Goal: Use online tool/utility: Utilize a website feature to perform a specific function

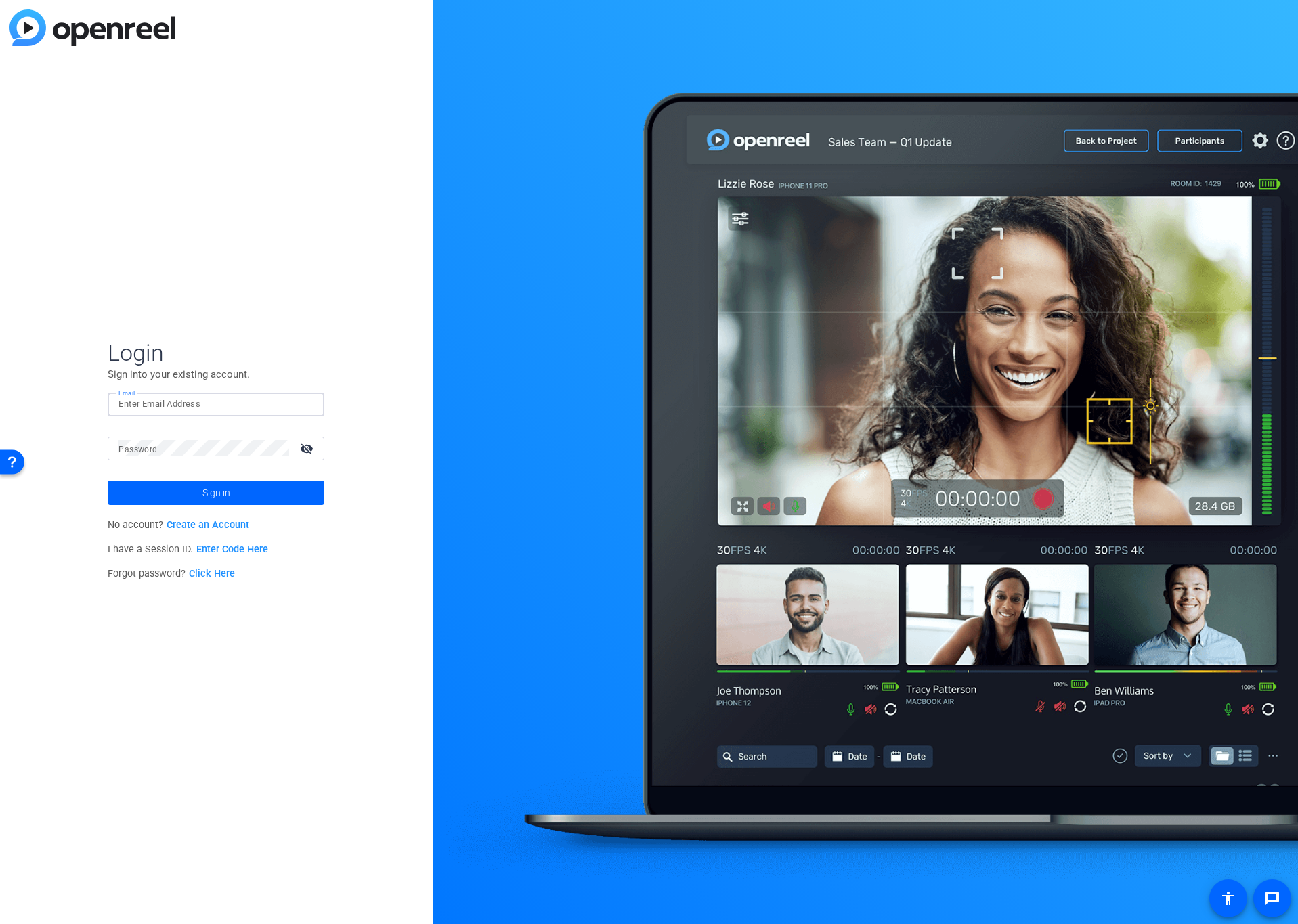
click at [275, 410] on input "Email" at bounding box center [216, 403] width 195 height 16
type input "brian.camarao@ey.com"
click at [107, 481] on button "Sign in" at bounding box center [216, 493] width 217 height 24
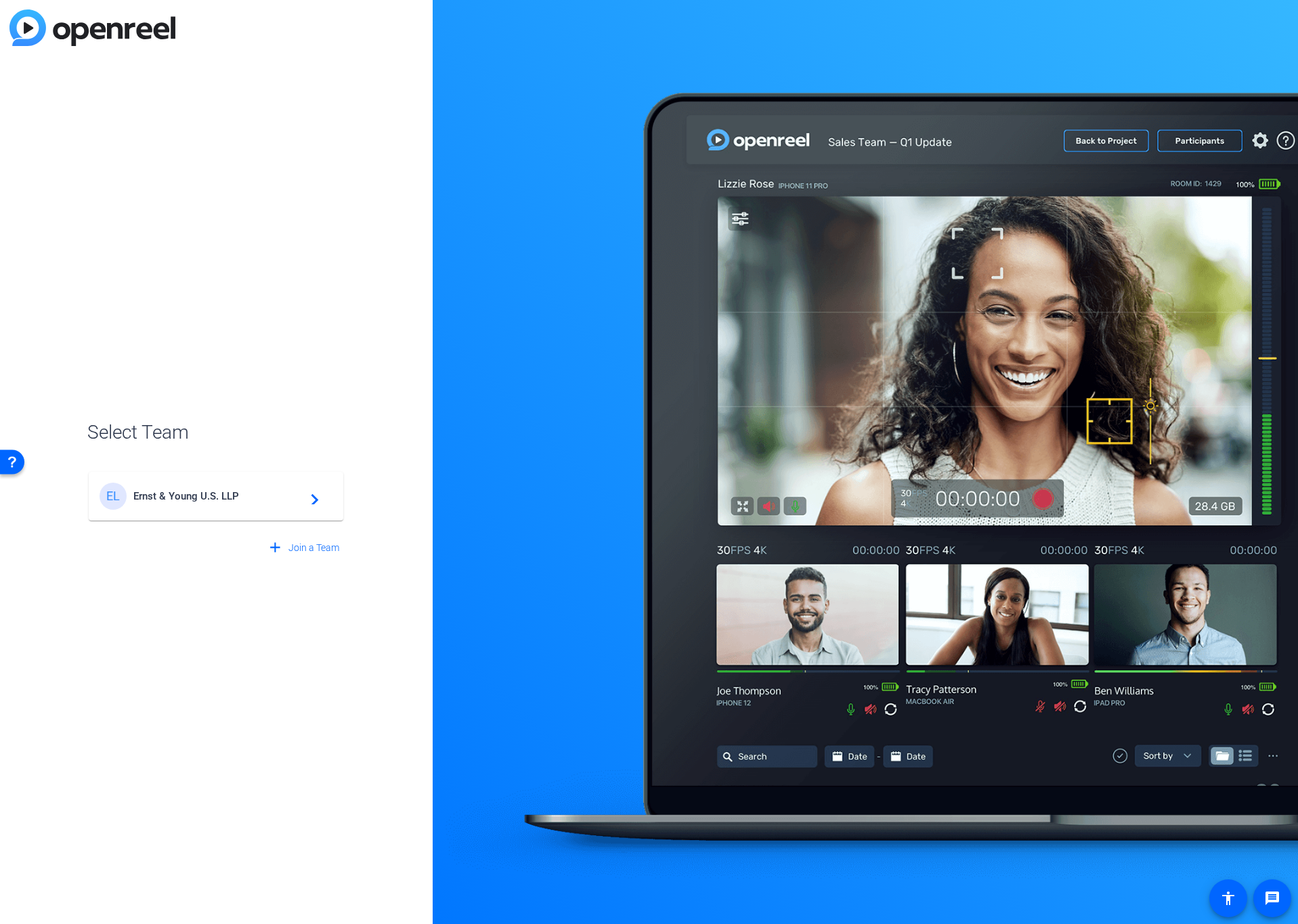
click at [240, 486] on div "EL Ernst & Young U.S. LLP navigate_next" at bounding box center [216, 496] width 233 height 27
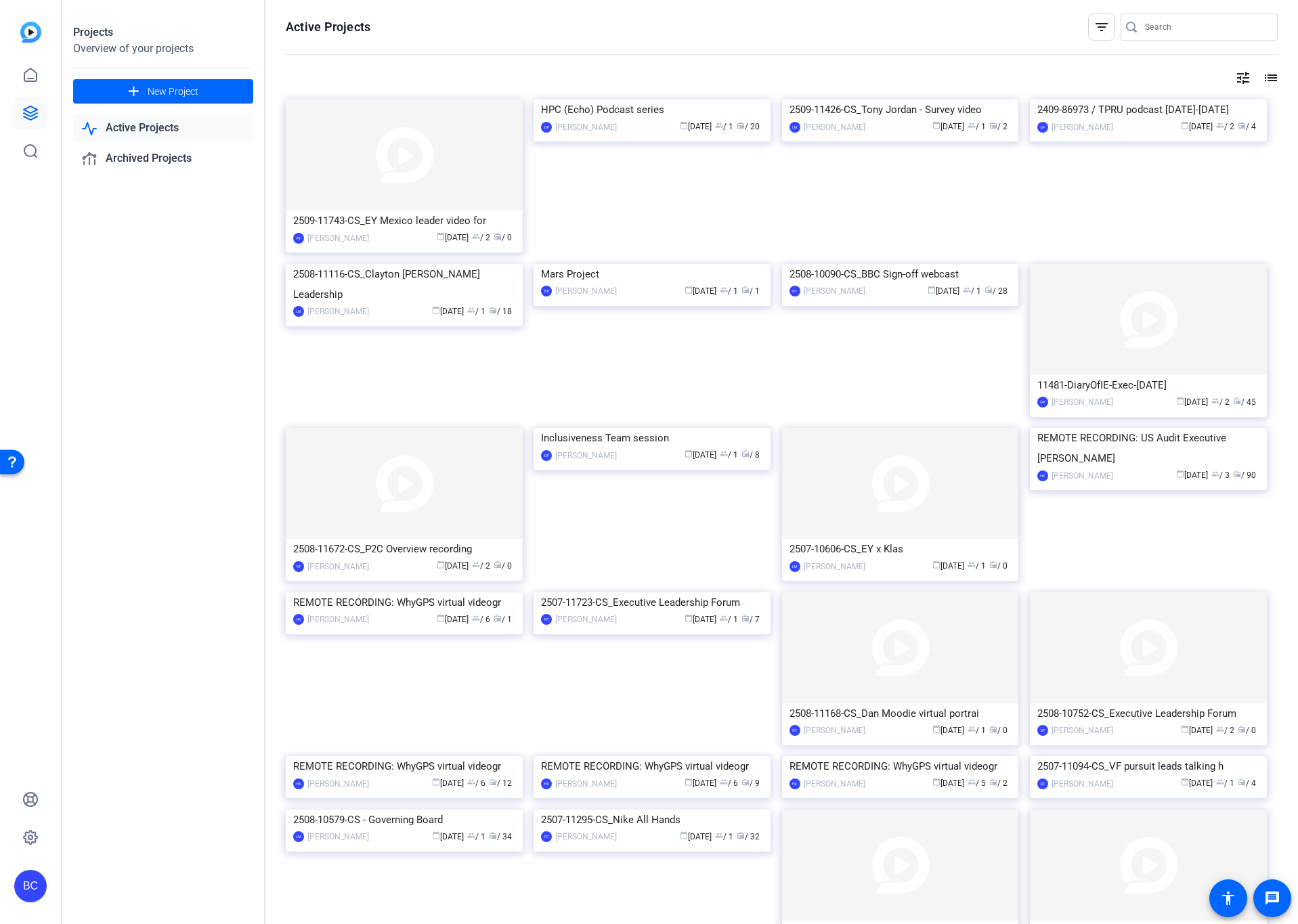
click at [1206, 19] on input "Search" at bounding box center [1206, 26] width 122 height 16
paste input "2508-11116-CS"
type input "2508-11116-CS"
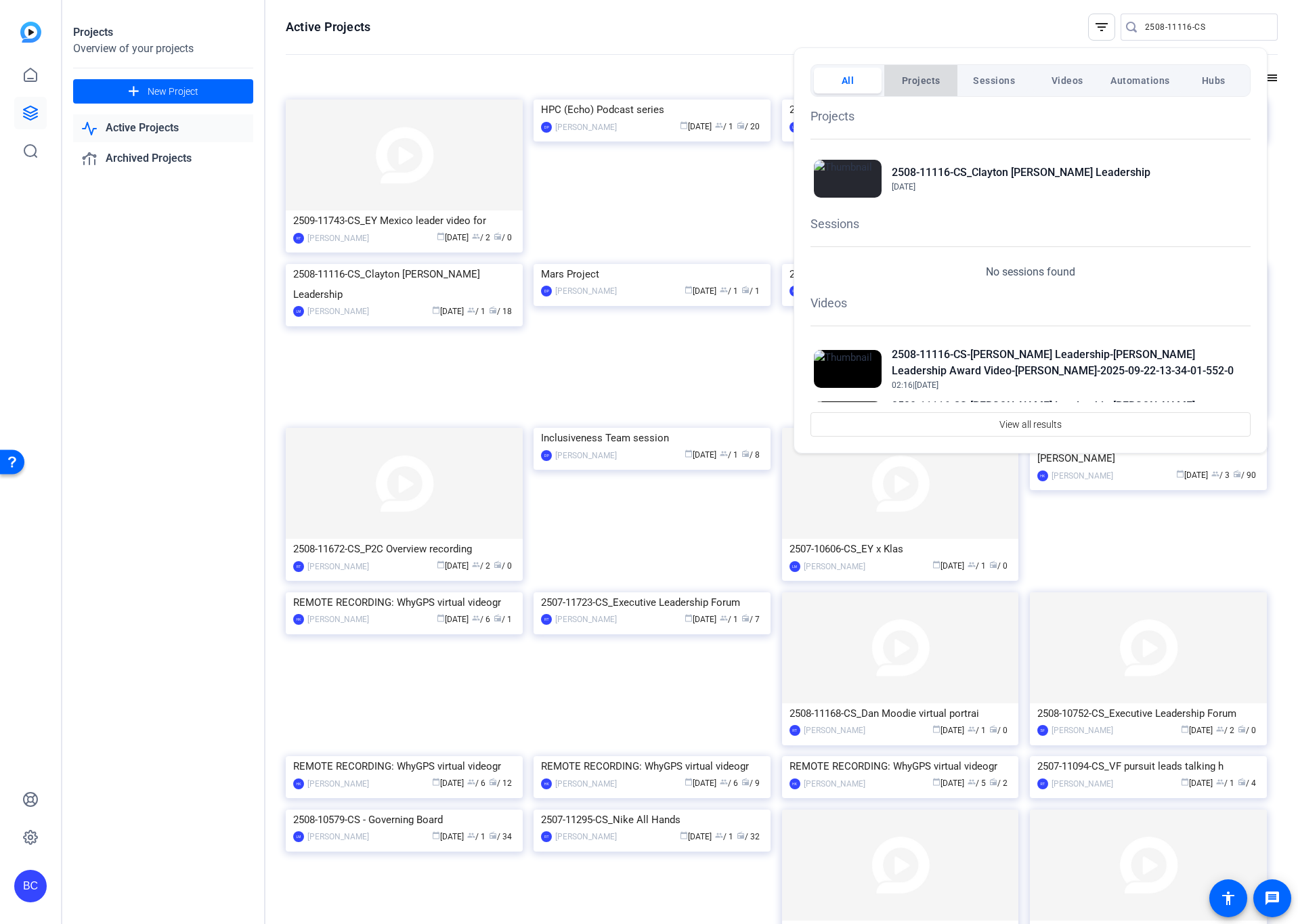
click at [930, 85] on span "Projects" at bounding box center [921, 80] width 38 height 24
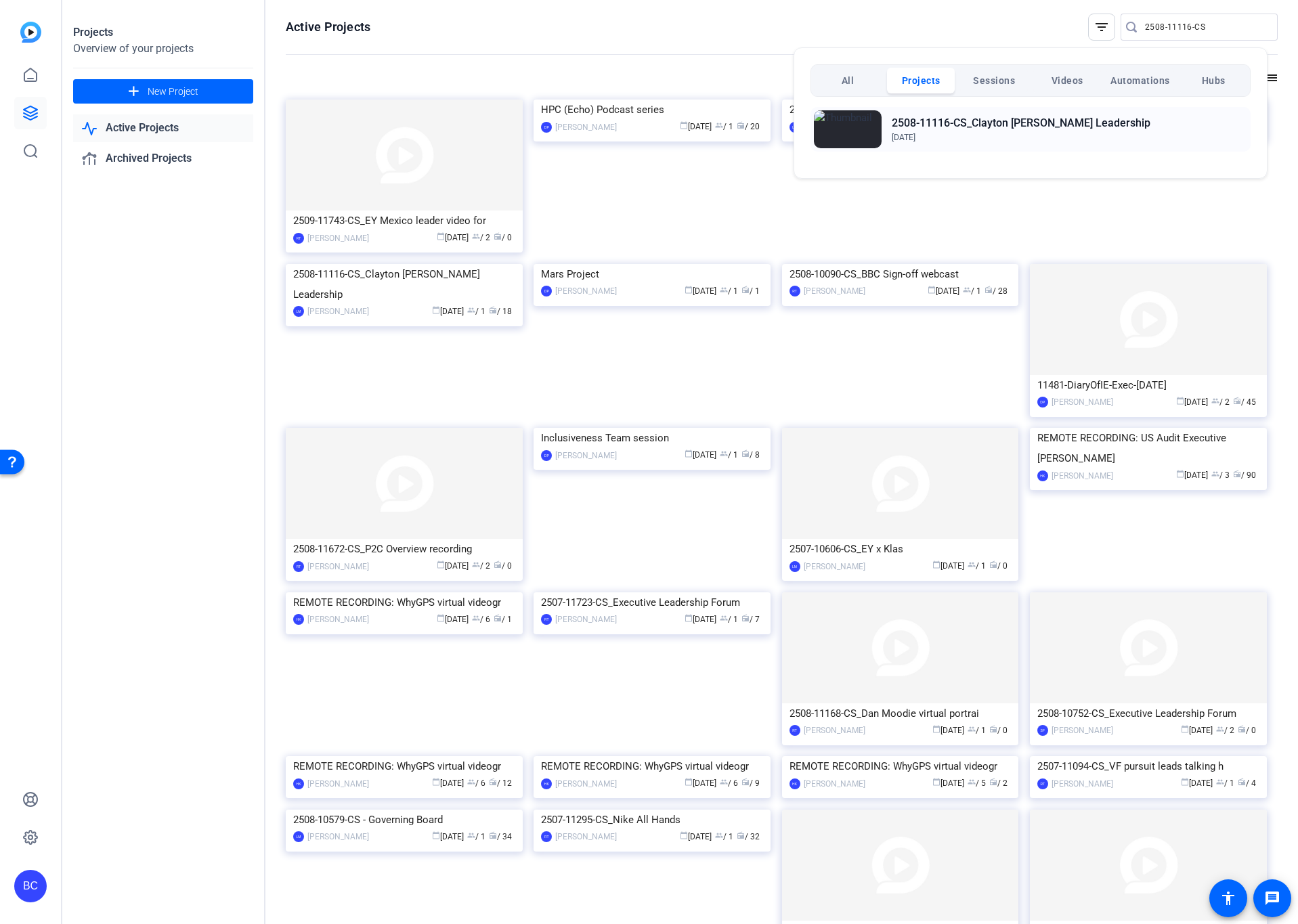
click at [965, 126] on h2 "2508-11116-CS_Clayton [PERSON_NAME] Leadership" at bounding box center [1021, 122] width 259 height 16
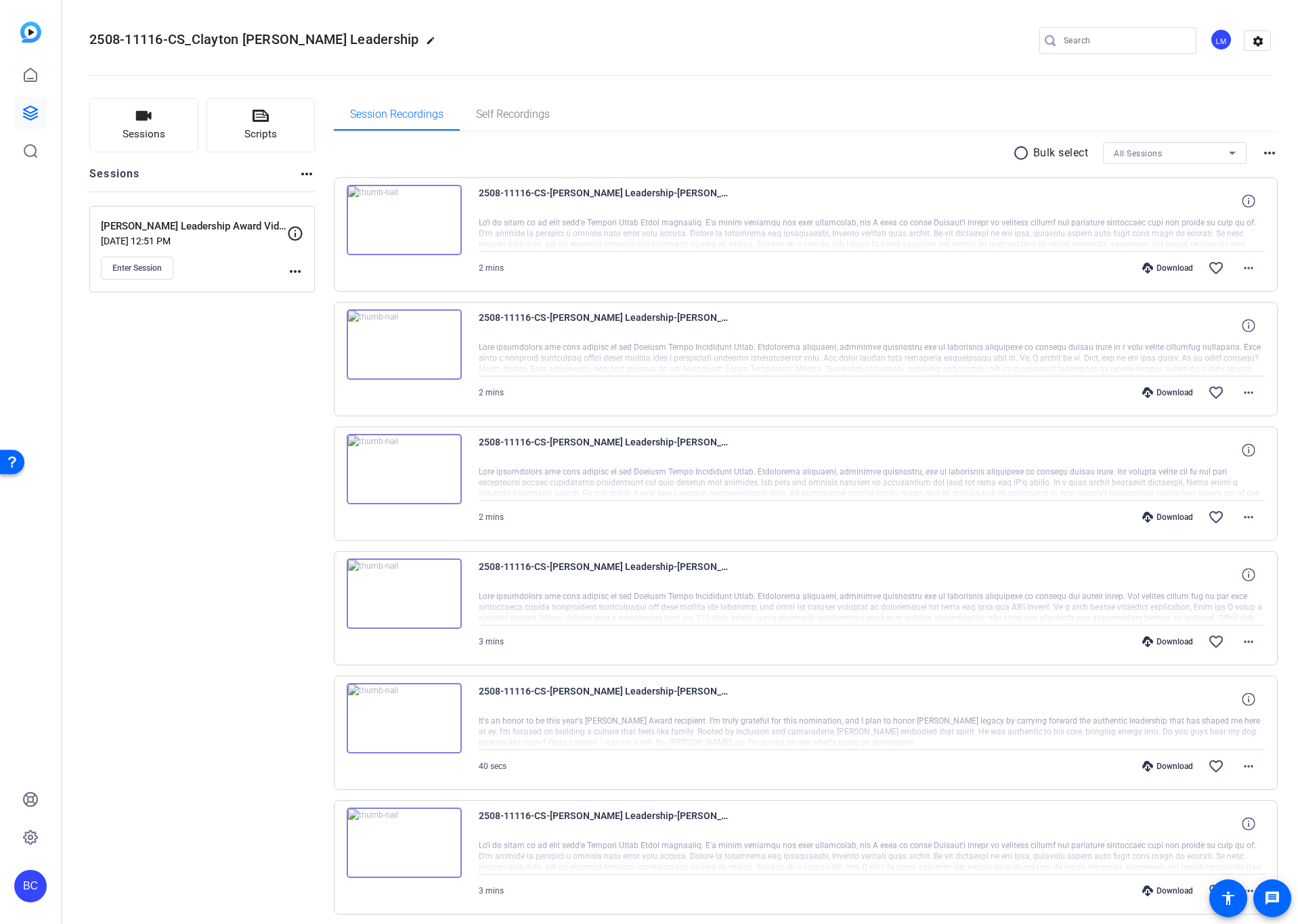
click at [220, 340] on div "Sessions Scripts Sessions more_horiz Clayton Baker Leadership Award Video Sep 1…" at bounding box center [202, 789] width 225 height 1382
click at [151, 271] on span "Enter Session" at bounding box center [136, 268] width 49 height 11
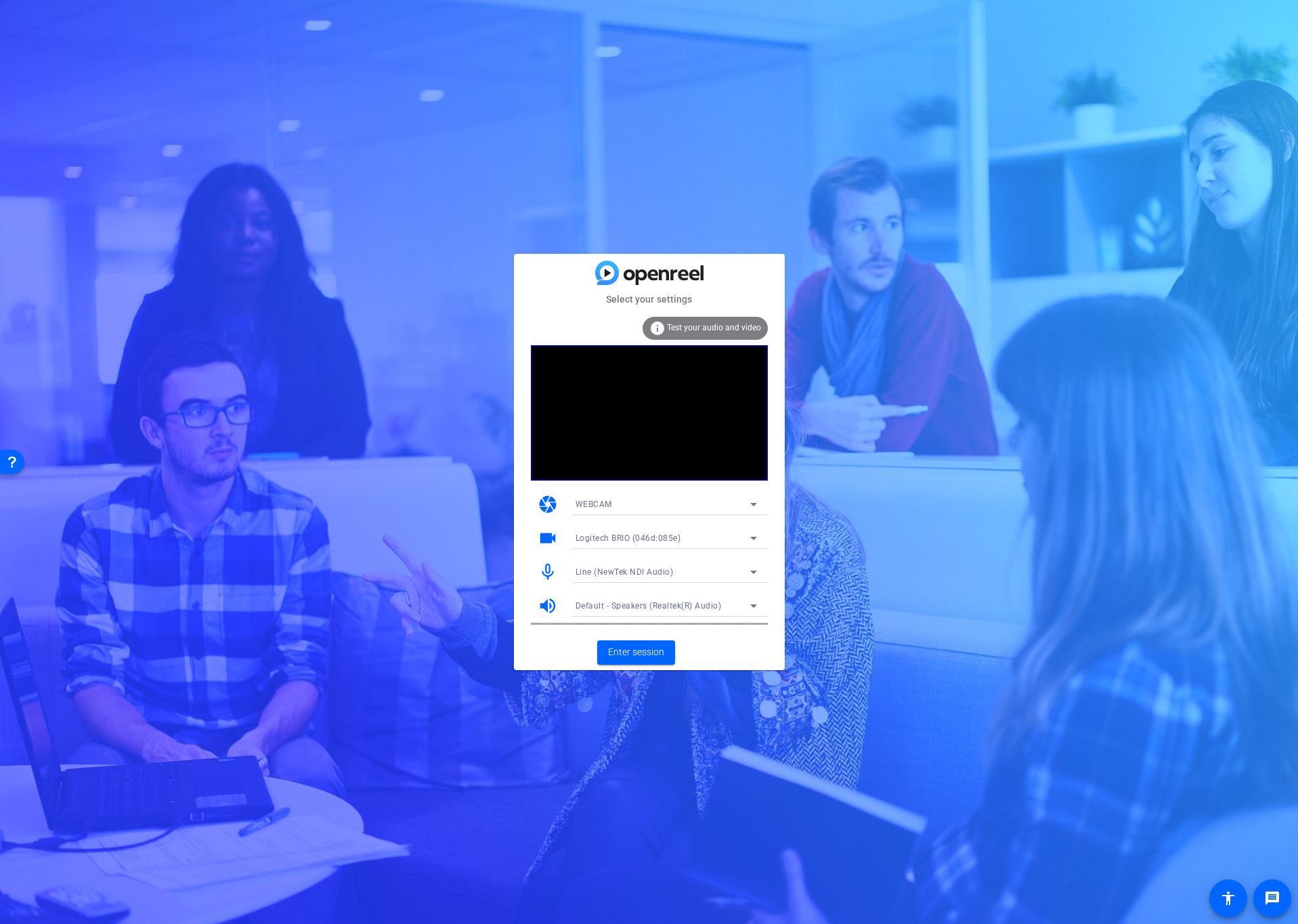
click at [743, 502] on div "WEBCAM" at bounding box center [662, 504] width 175 height 17
click at [525, 508] on div at bounding box center [649, 462] width 1298 height 924
click at [698, 504] on div "info Test your audio and video camera WEBCAM videocam Logitech BRIO (046d:085e)…" at bounding box center [650, 470] width 237 height 308
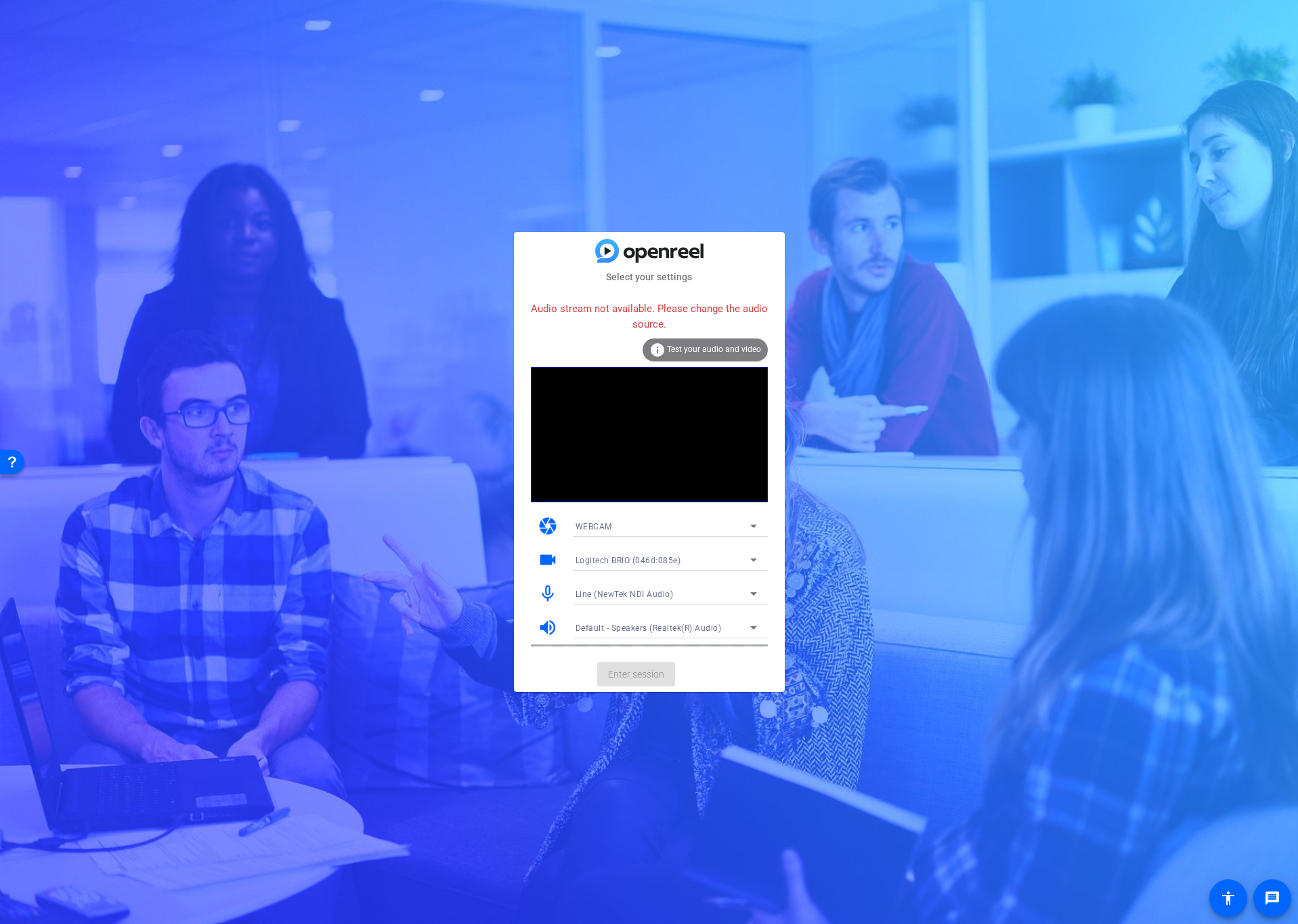
click at [695, 523] on div "WEBCAM" at bounding box center [662, 526] width 175 height 17
click at [640, 575] on mat-option "DESKTOP" at bounding box center [666, 574] width 204 height 21
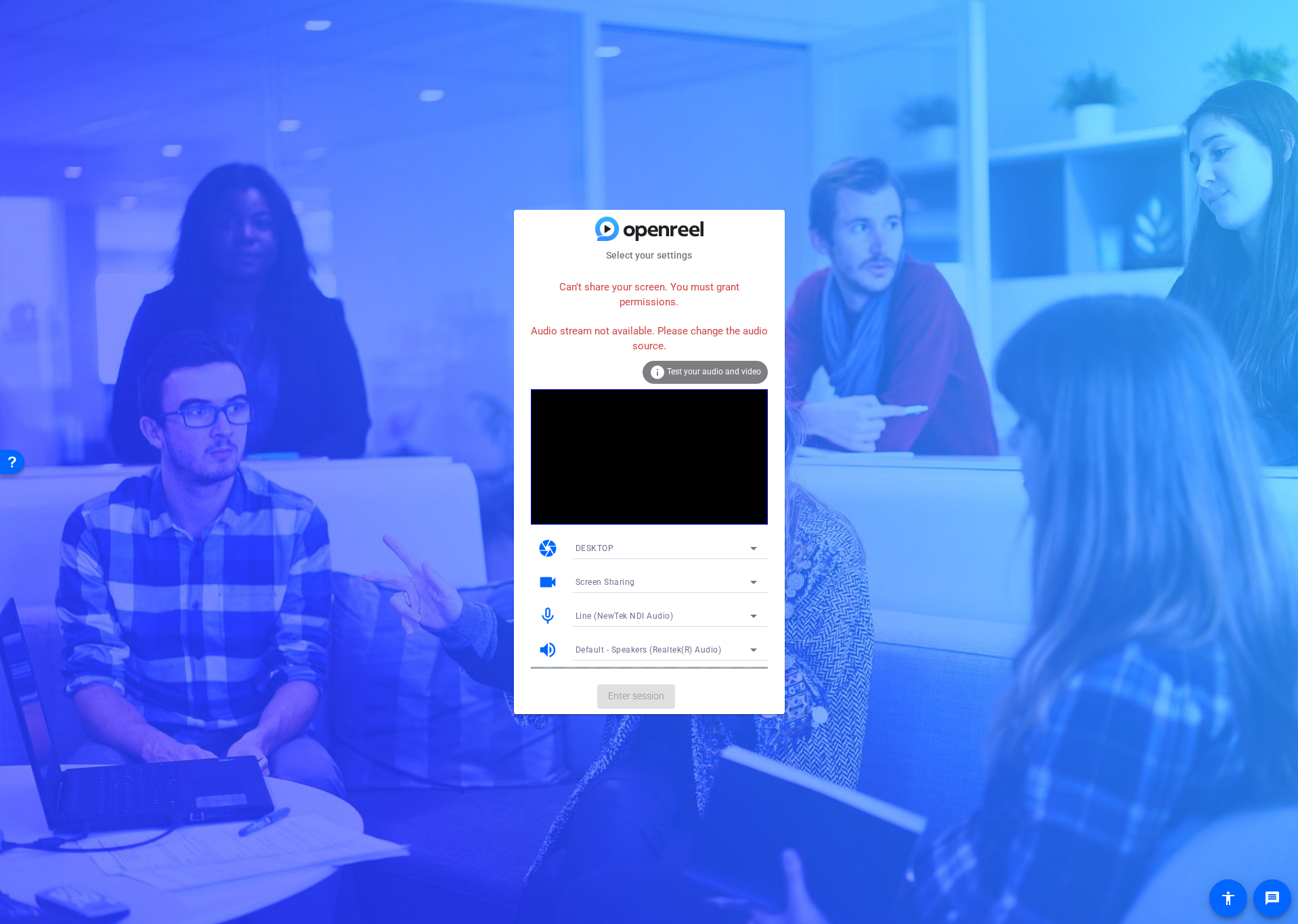
click at [632, 551] on div "DESKTOP" at bounding box center [662, 548] width 175 height 17
click at [630, 570] on mat-option "WEBCAM" at bounding box center [666, 575] width 204 height 21
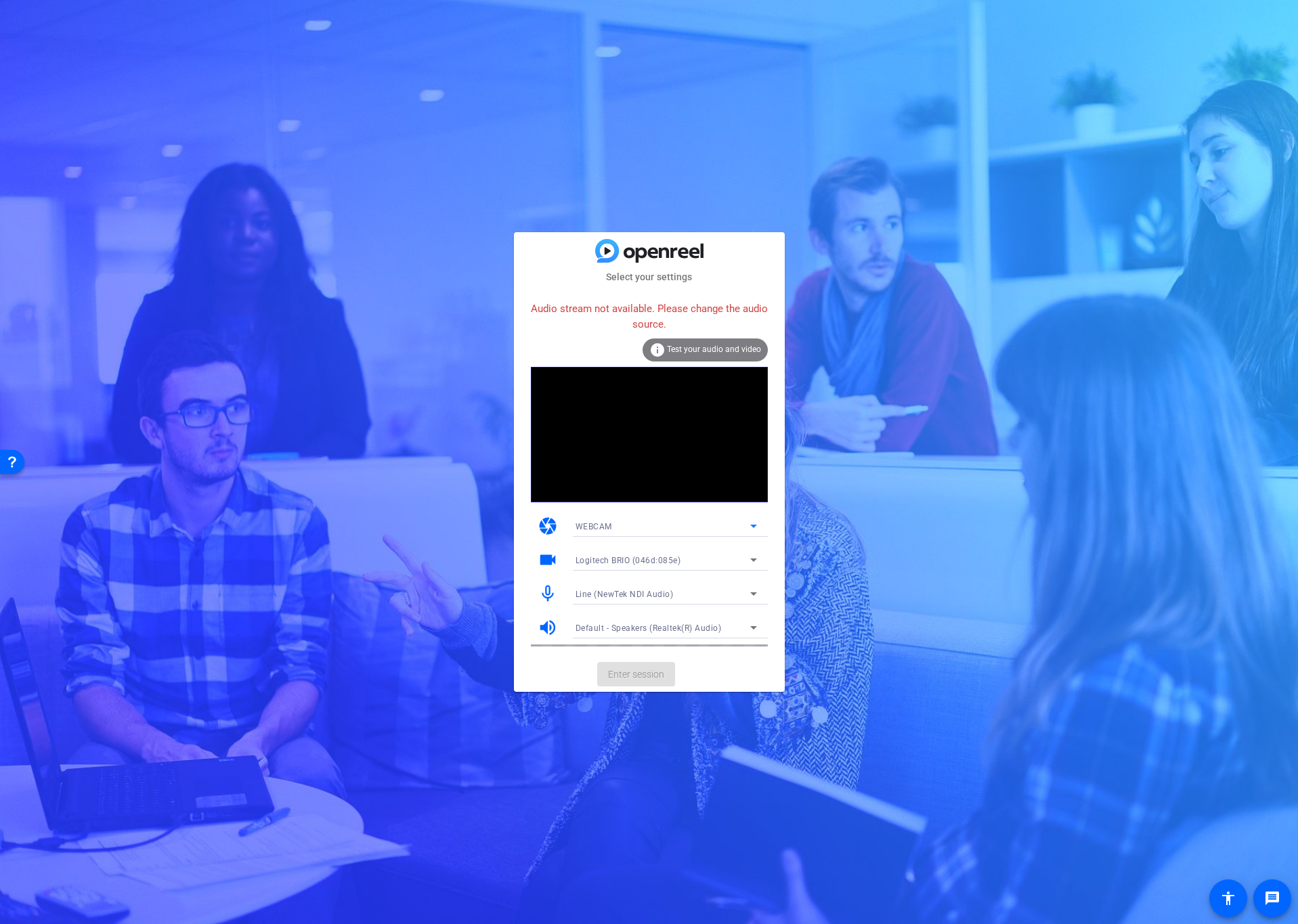
click at [722, 589] on div "Line (NewTek NDI Audio)" at bounding box center [662, 594] width 175 height 17
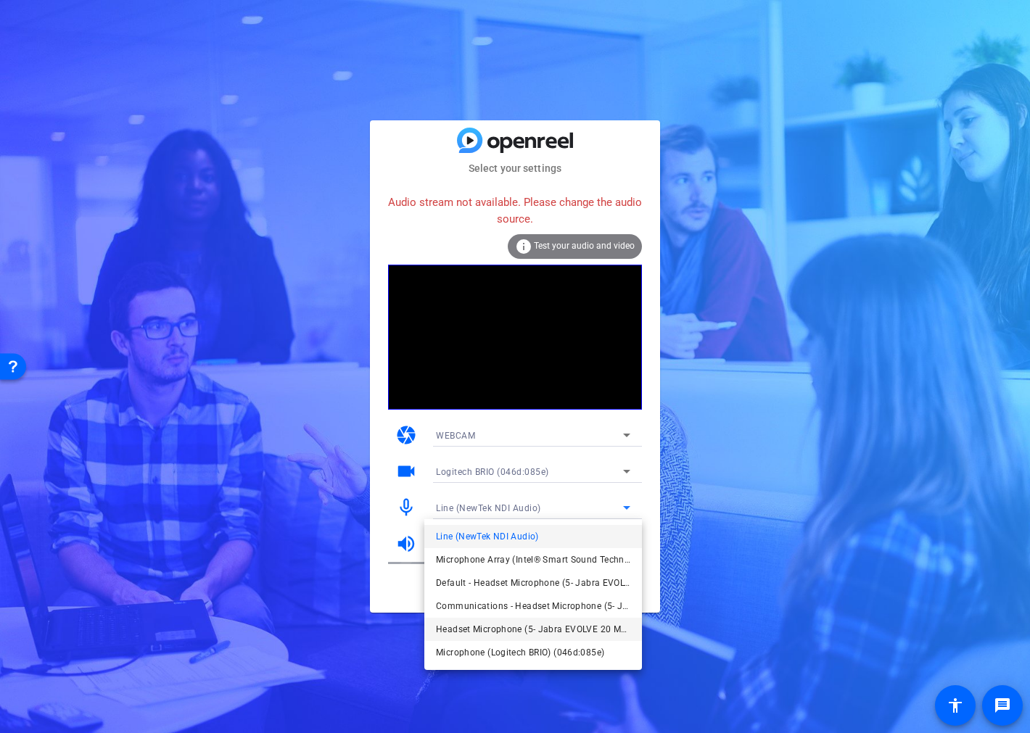
click at [586, 631] on span "Headset Microphone (5- Jabra EVOLVE 20 MS) (0b0e:0300)" at bounding box center [533, 629] width 194 height 17
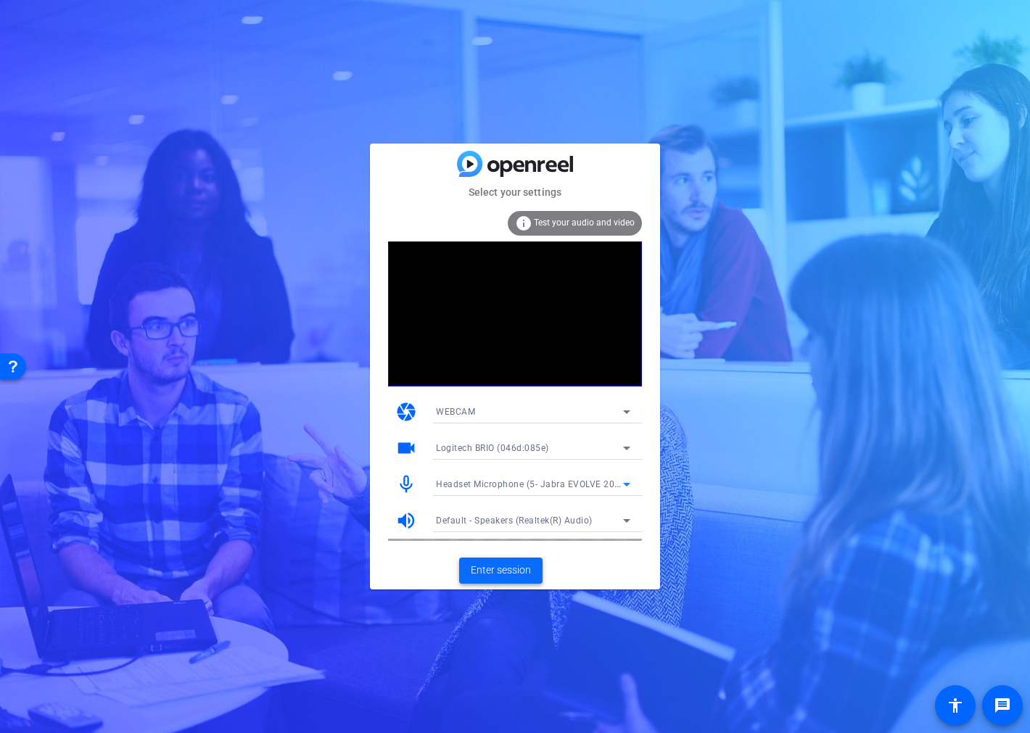
click at [513, 569] on span "Enter session" at bounding box center [501, 570] width 60 height 15
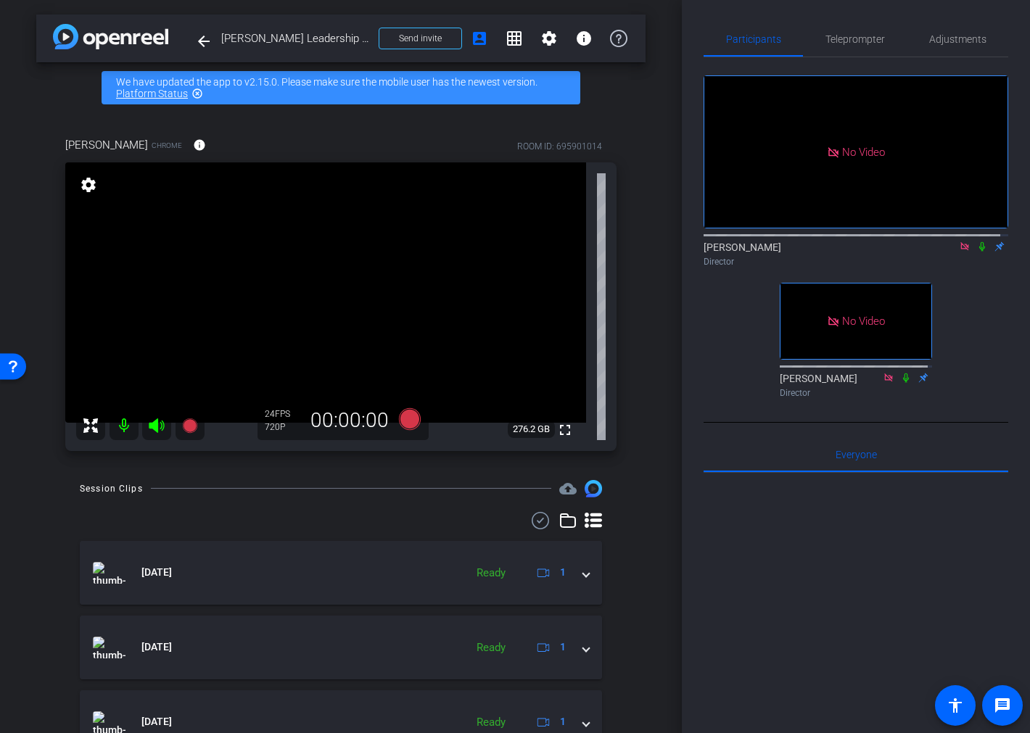
click at [976, 252] on icon at bounding box center [982, 246] width 12 height 10
click at [949, 34] on span "Adjustments" at bounding box center [957, 39] width 57 height 10
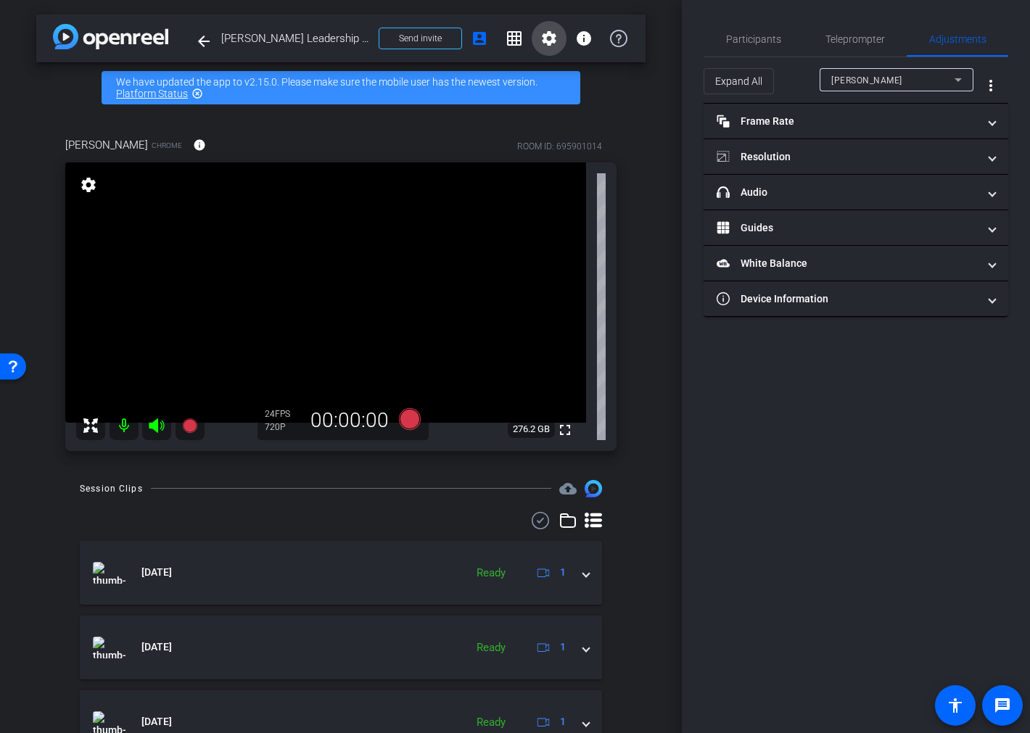
click at [532, 33] on span at bounding box center [549, 38] width 35 height 35
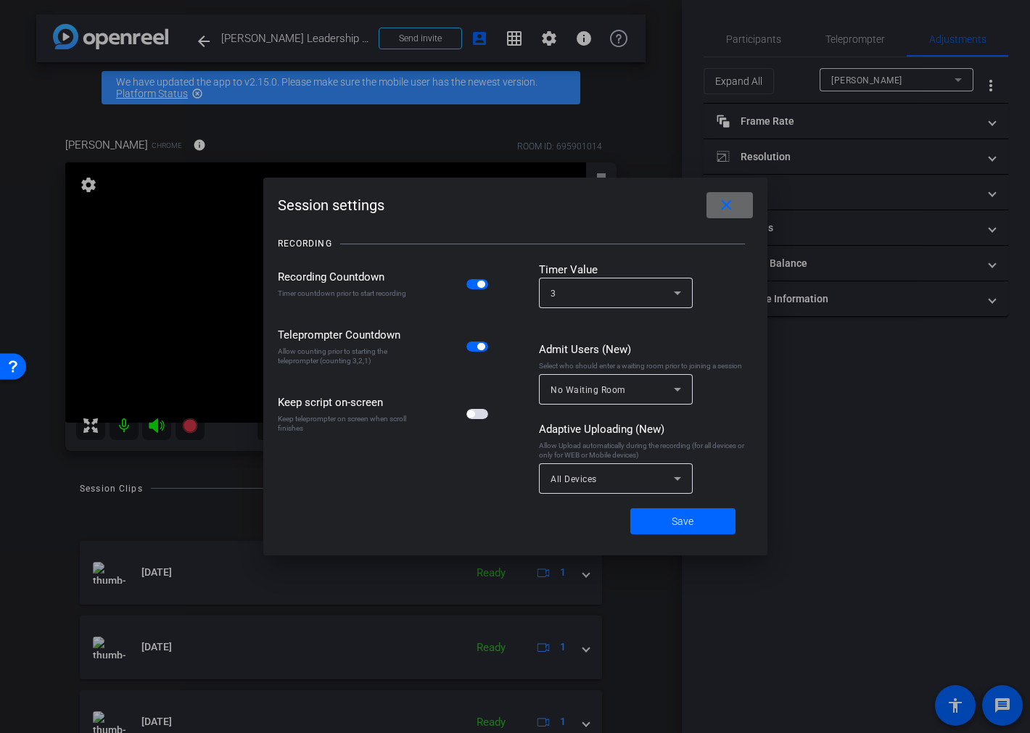
click at [733, 201] on mat-icon "close" at bounding box center [726, 206] width 18 height 18
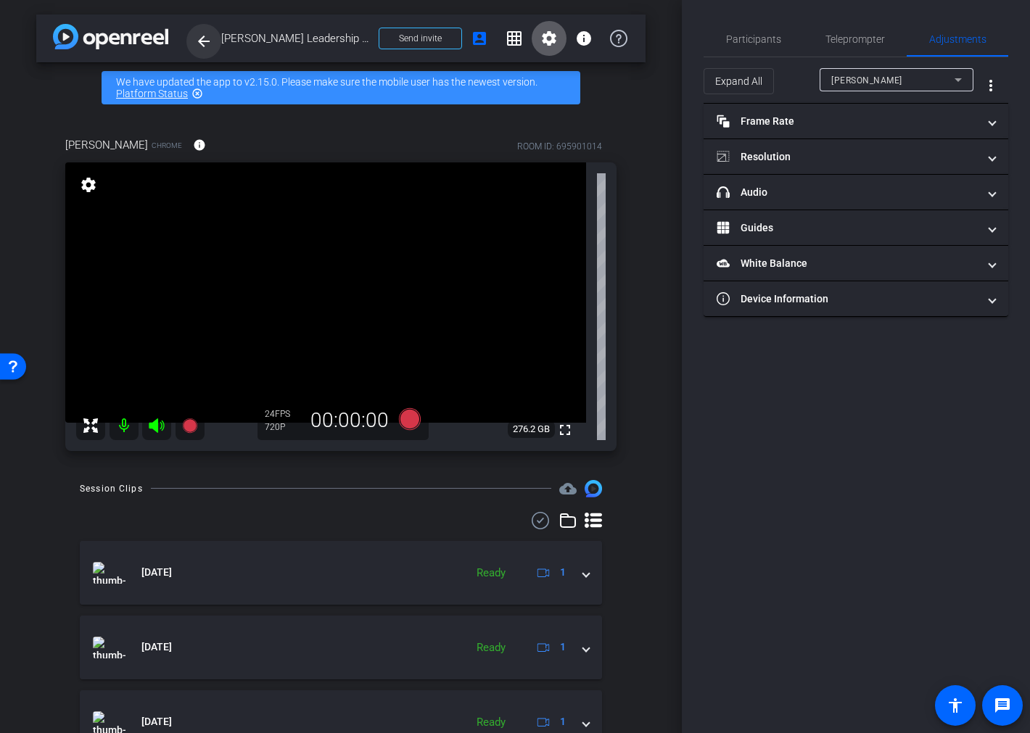
click at [199, 44] on mat-icon "arrow_back" at bounding box center [203, 41] width 17 height 17
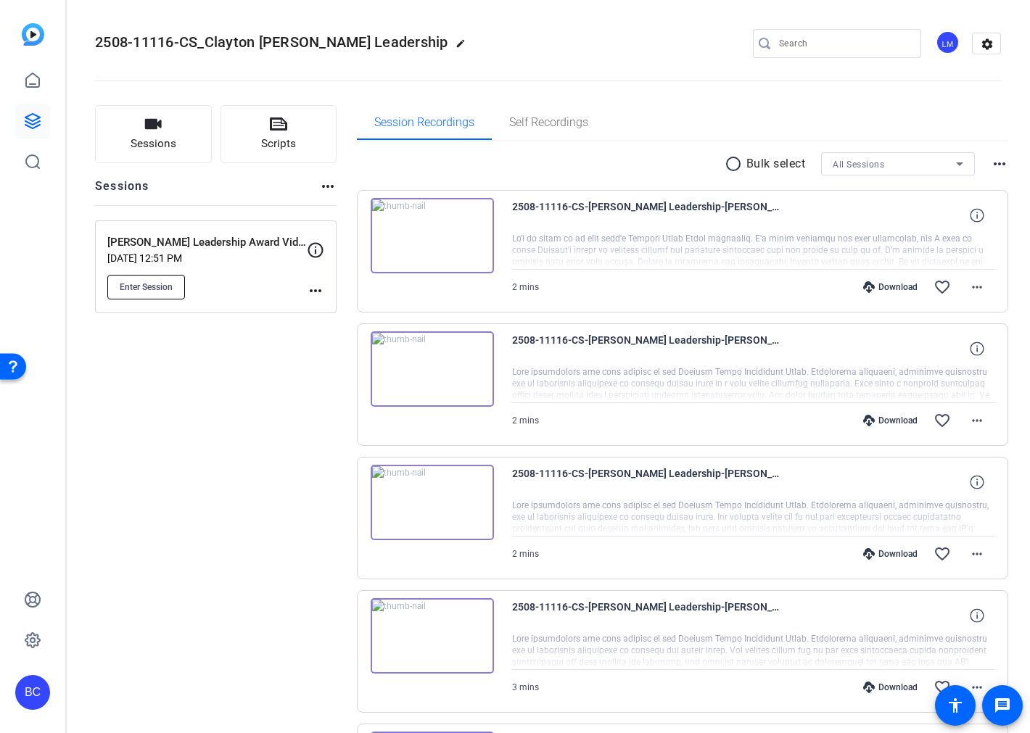
click at [155, 284] on span "Enter Session" at bounding box center [146, 287] width 53 height 12
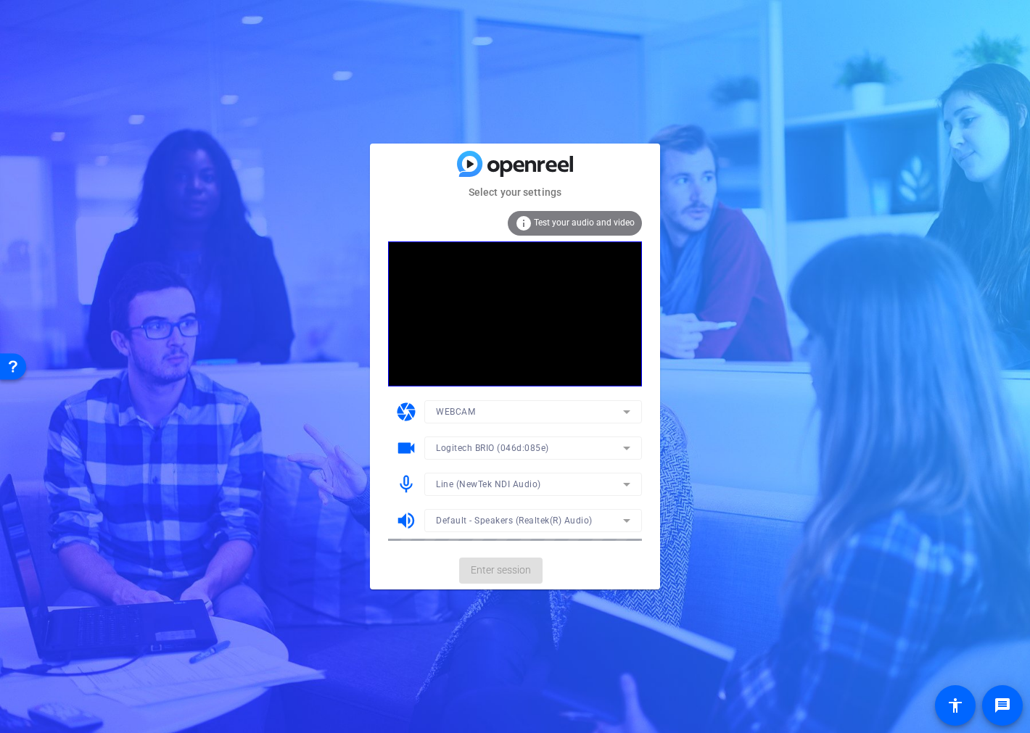
click at [606, 445] on mat-form-field "Logitech BRIO (046d:085e)" at bounding box center [533, 448] width 218 height 23
click at [625, 481] on icon at bounding box center [626, 484] width 17 height 17
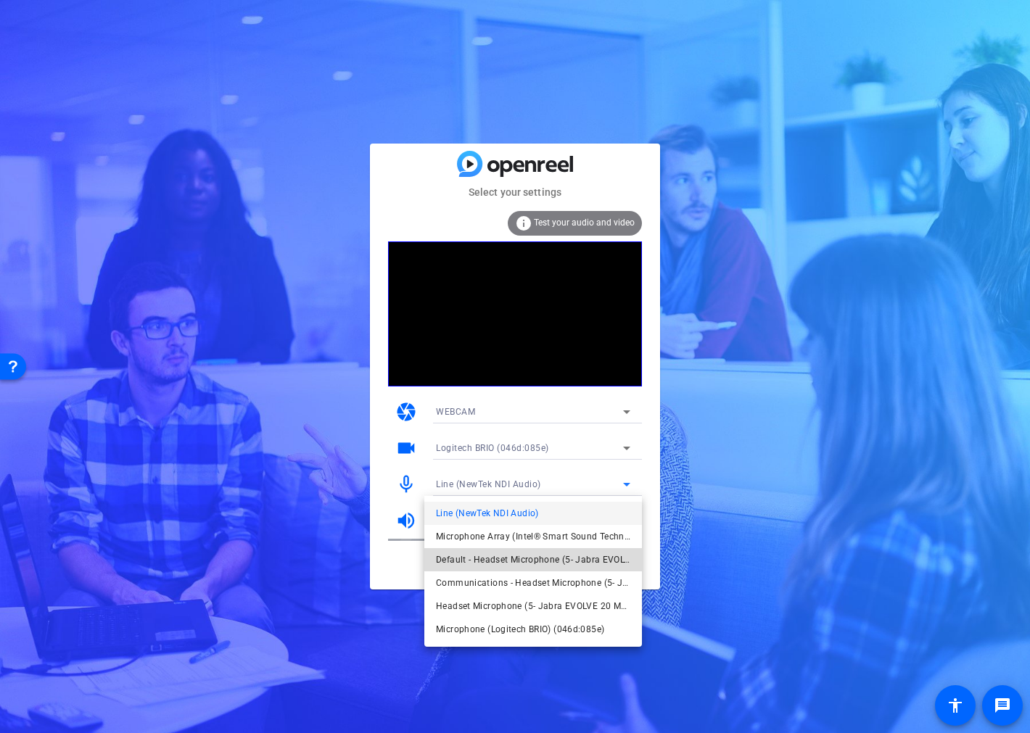
click at [606, 555] on span "Default - Headset Microphone (5- Jabra EVOLVE 20 MS) (0b0e:0300)" at bounding box center [533, 559] width 194 height 17
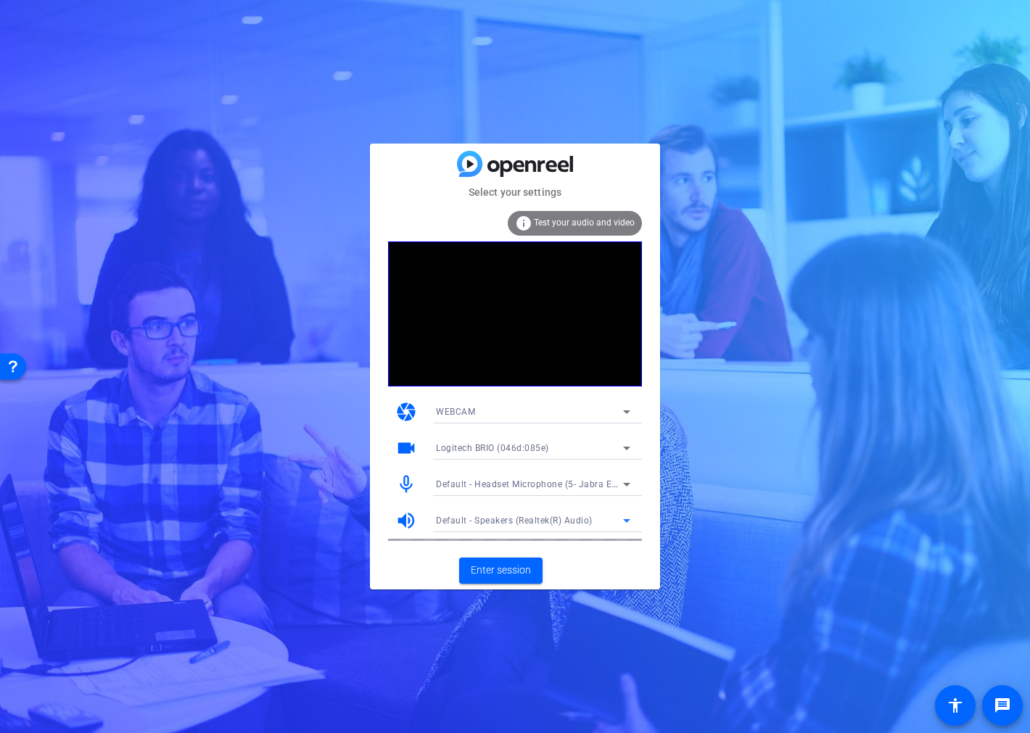
click at [595, 516] on div "Default - Speakers (Realtek(R) Audio)" at bounding box center [529, 520] width 187 height 18
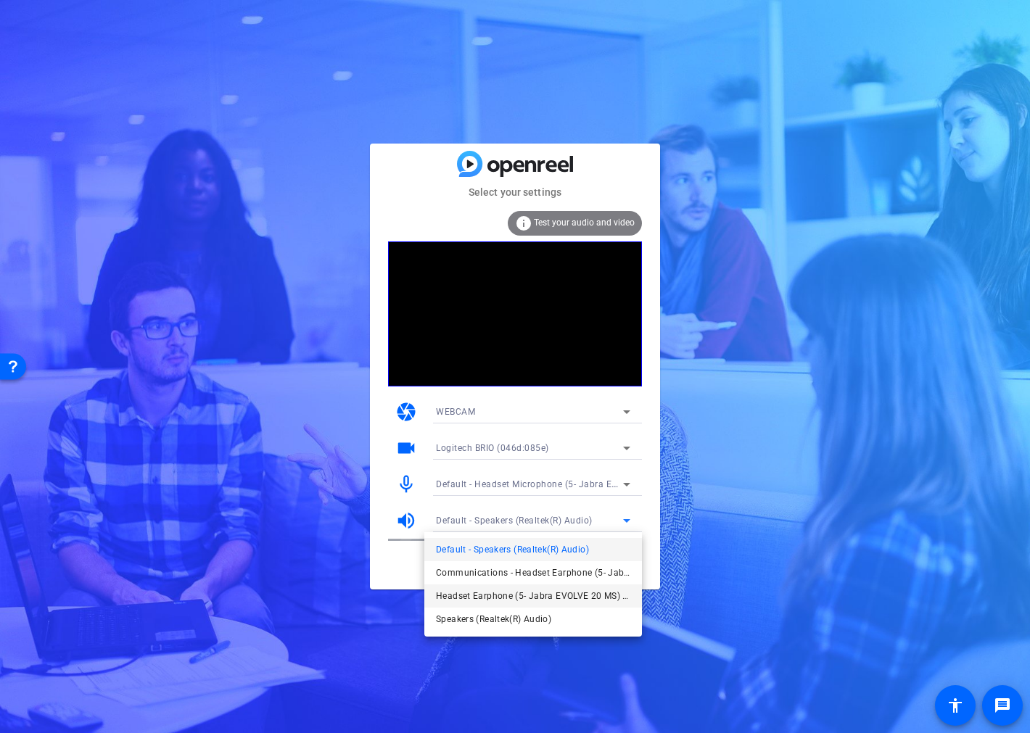
click at [595, 595] on span "Headset Earphone (5- Jabra EVOLVE 20 MS) (0b0e:0300)" at bounding box center [533, 595] width 194 height 17
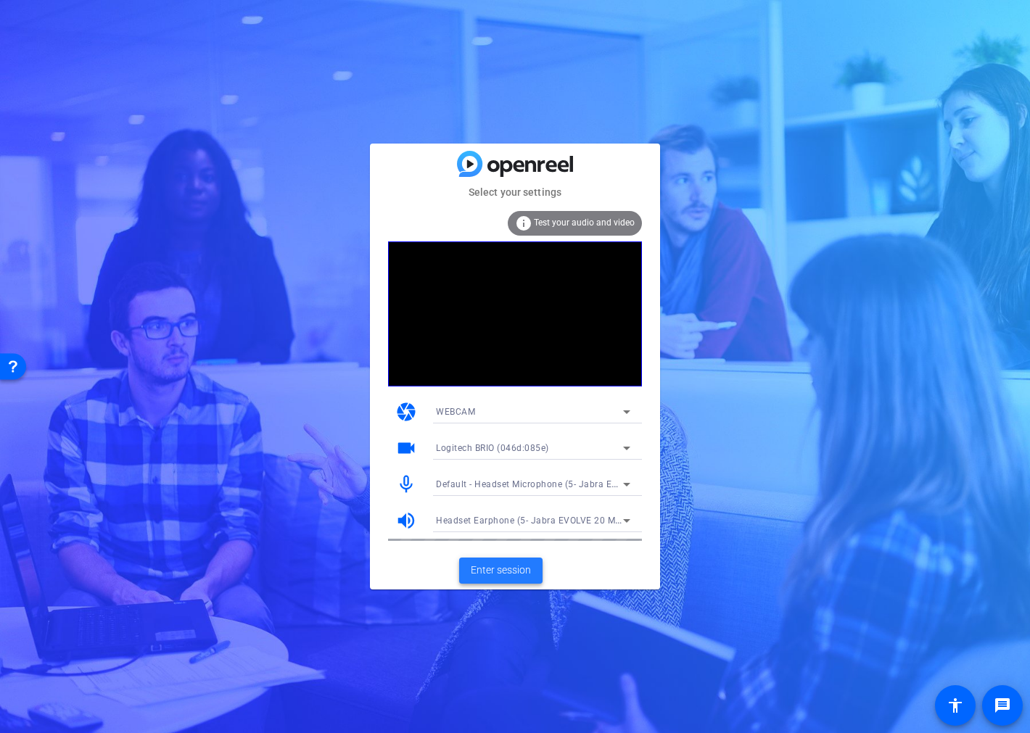
click at [528, 574] on span "Enter session" at bounding box center [501, 570] width 60 height 15
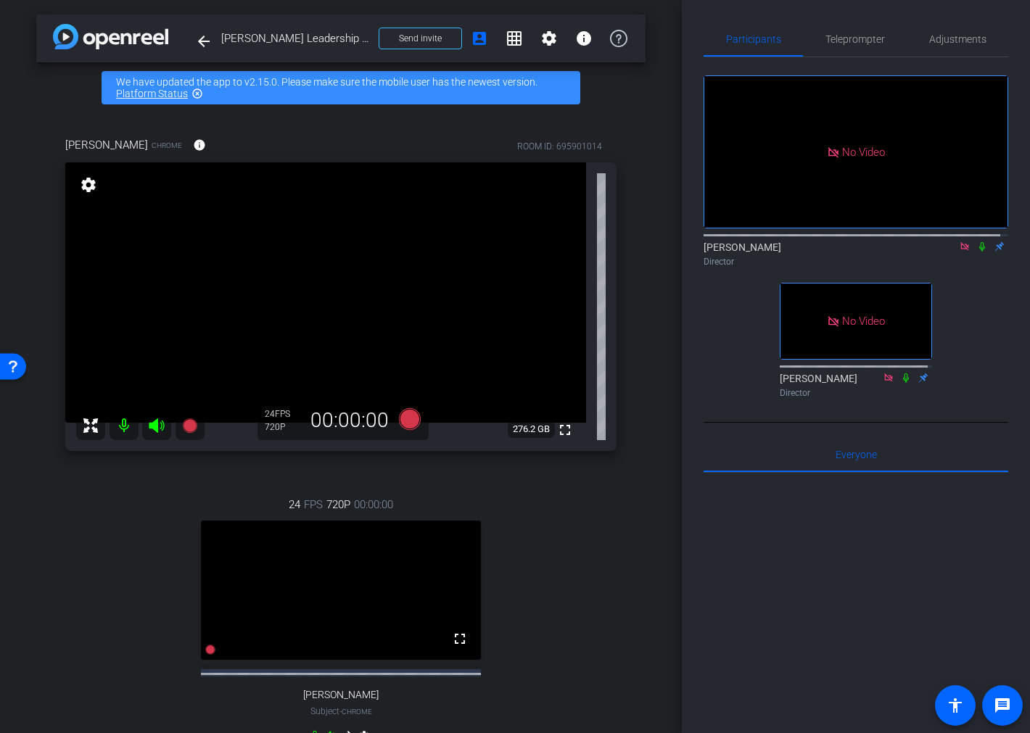
click at [167, 611] on div "24 FPS 720P 00:00:00 fullscreen Laurel Leone Subject - Chrome settings" at bounding box center [340, 623] width 551 height 300
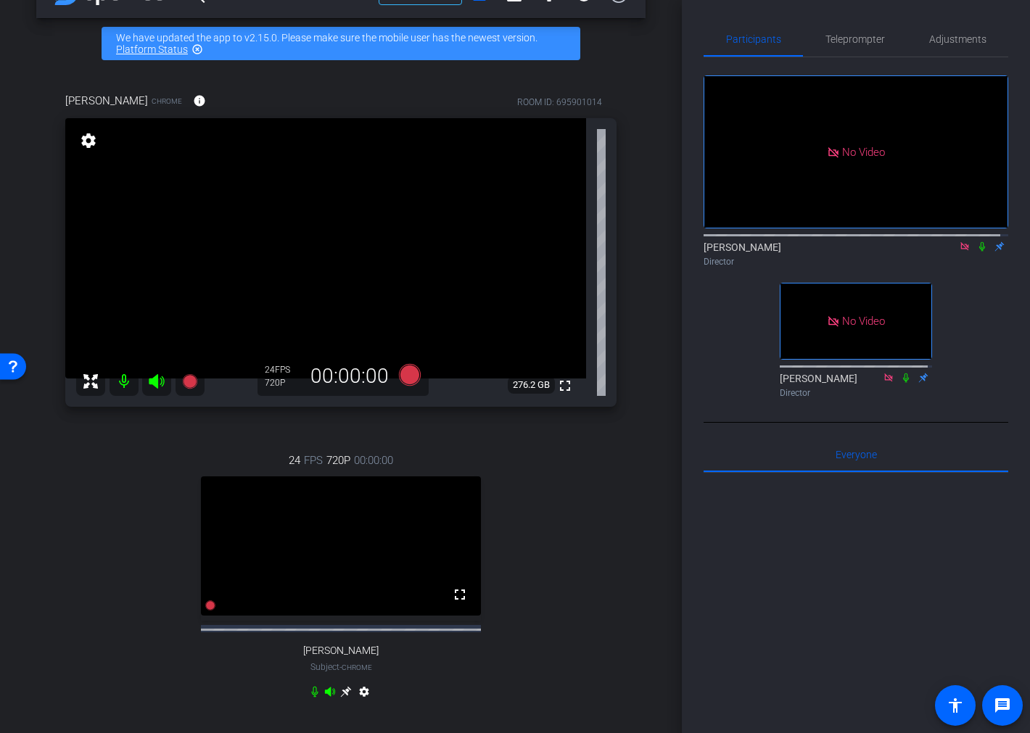
scroll to position [80, 0]
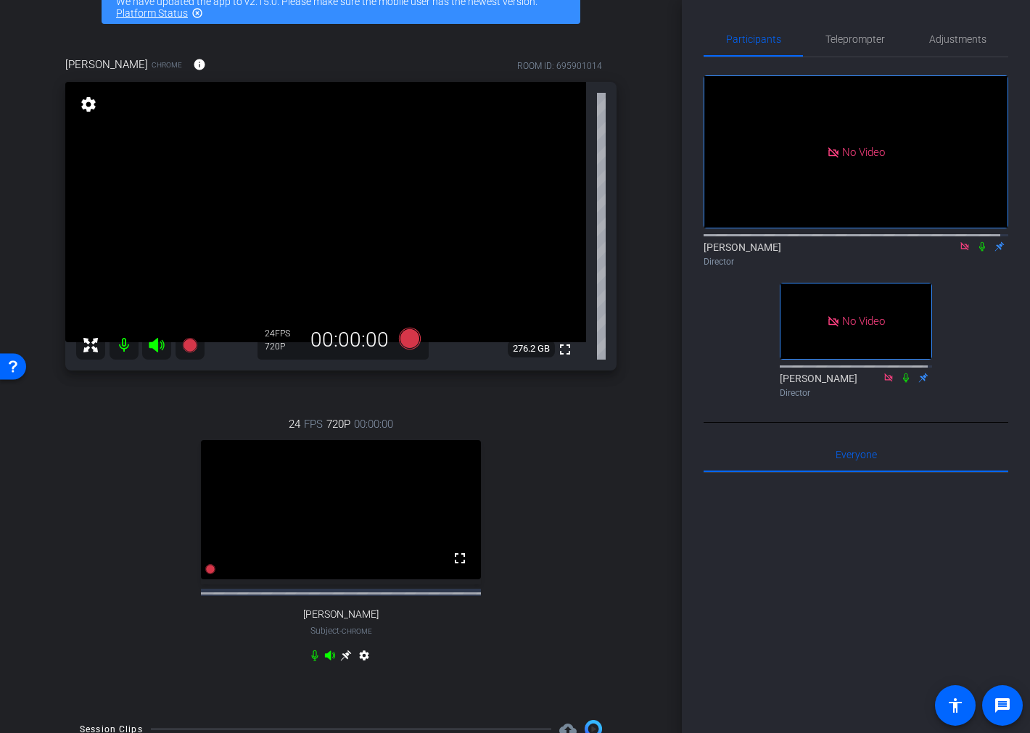
click at [344, 661] on icon at bounding box center [346, 656] width 12 height 12
click at [979, 252] on icon at bounding box center [982, 246] width 6 height 9
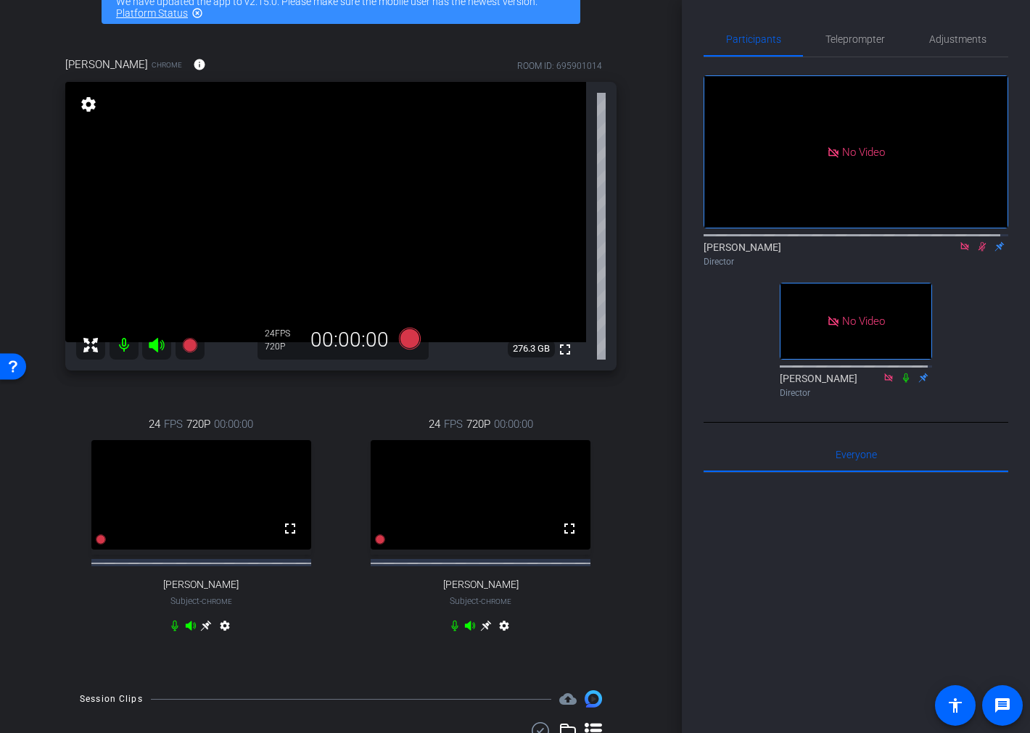
click at [480, 632] on icon at bounding box center [485, 626] width 11 height 11
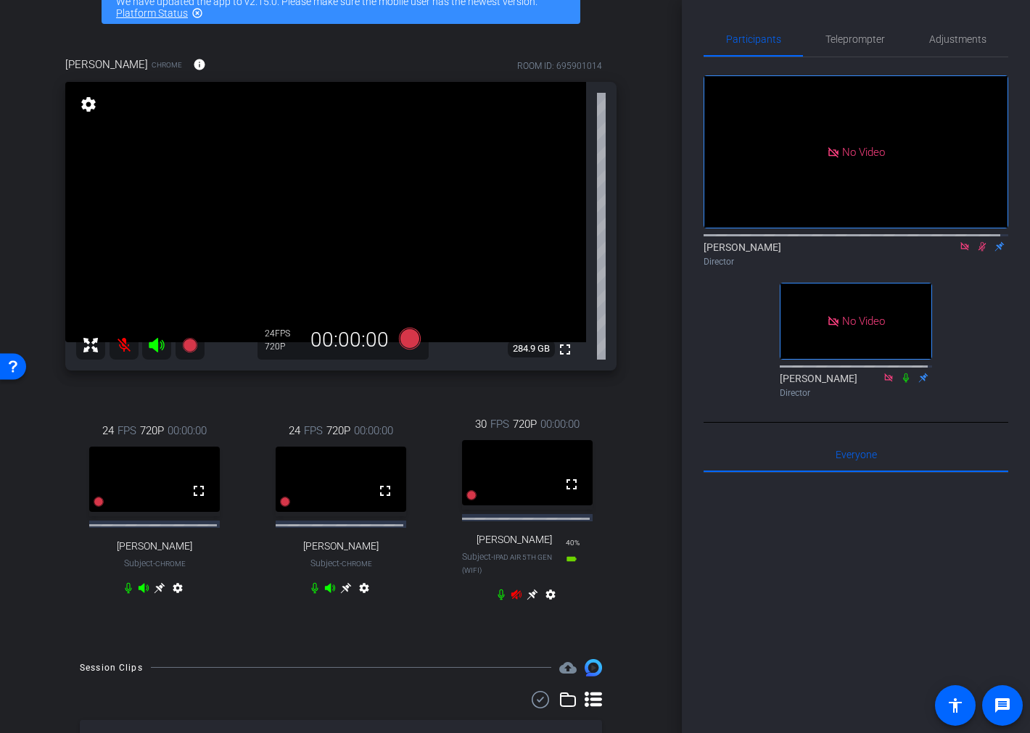
click at [527, 600] on icon at bounding box center [533, 595] width 12 height 12
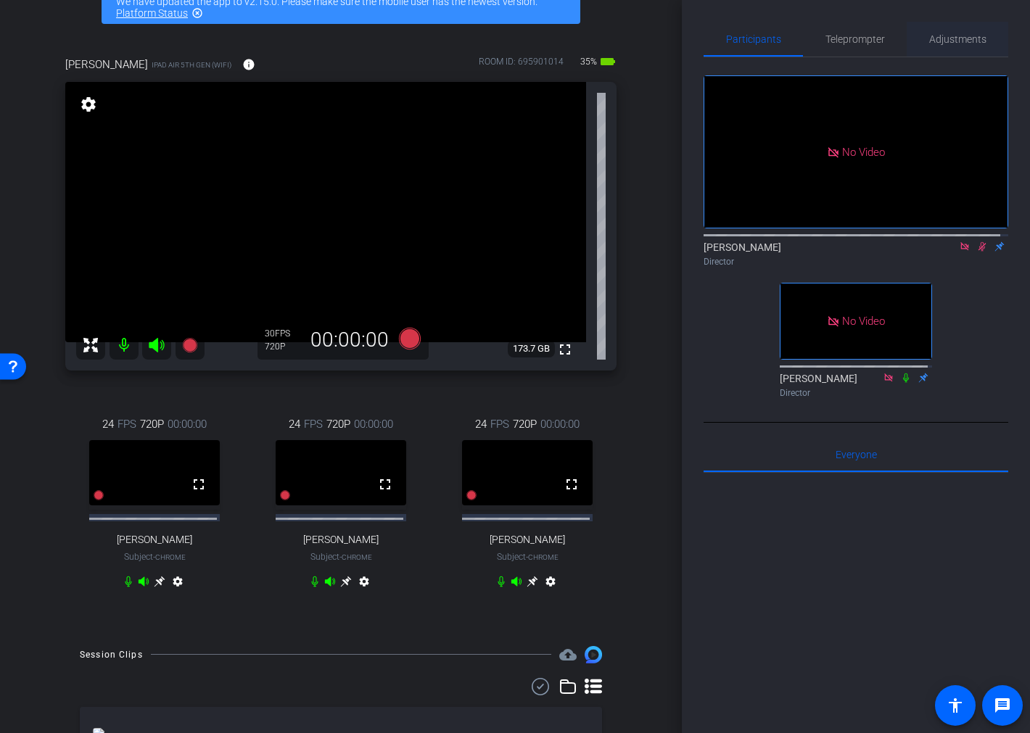
click at [953, 49] on span "Adjustments" at bounding box center [957, 39] width 57 height 35
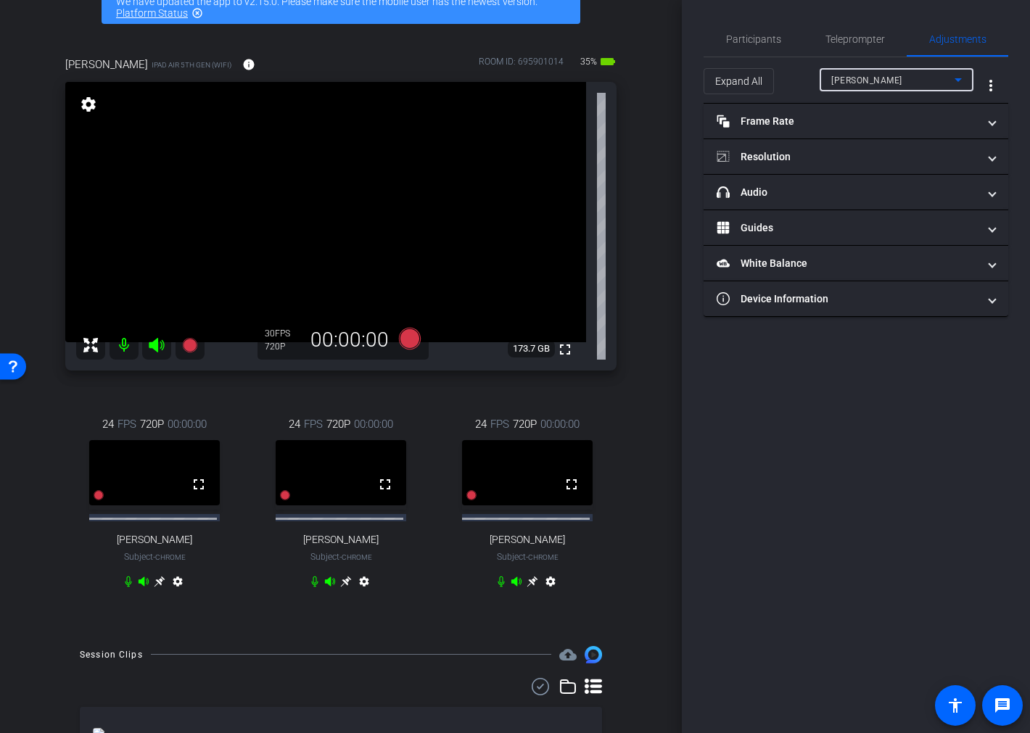
click at [937, 75] on div "[PERSON_NAME]" at bounding box center [892, 80] width 123 height 18
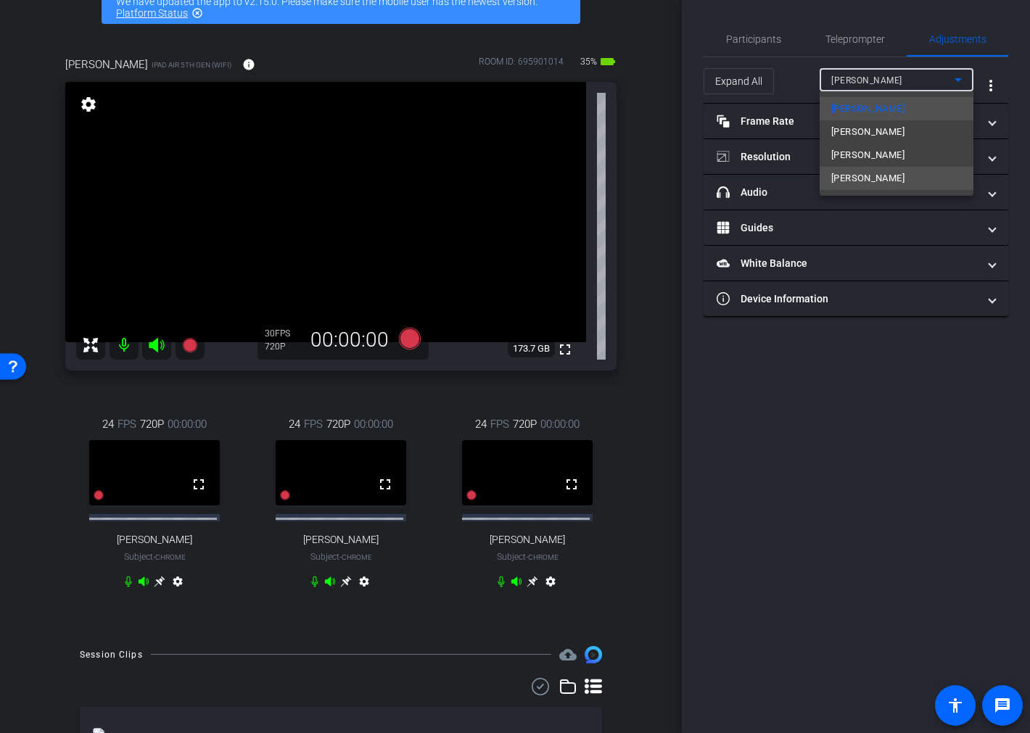
click at [923, 181] on mat-option "Ed Pisani" at bounding box center [896, 178] width 154 height 23
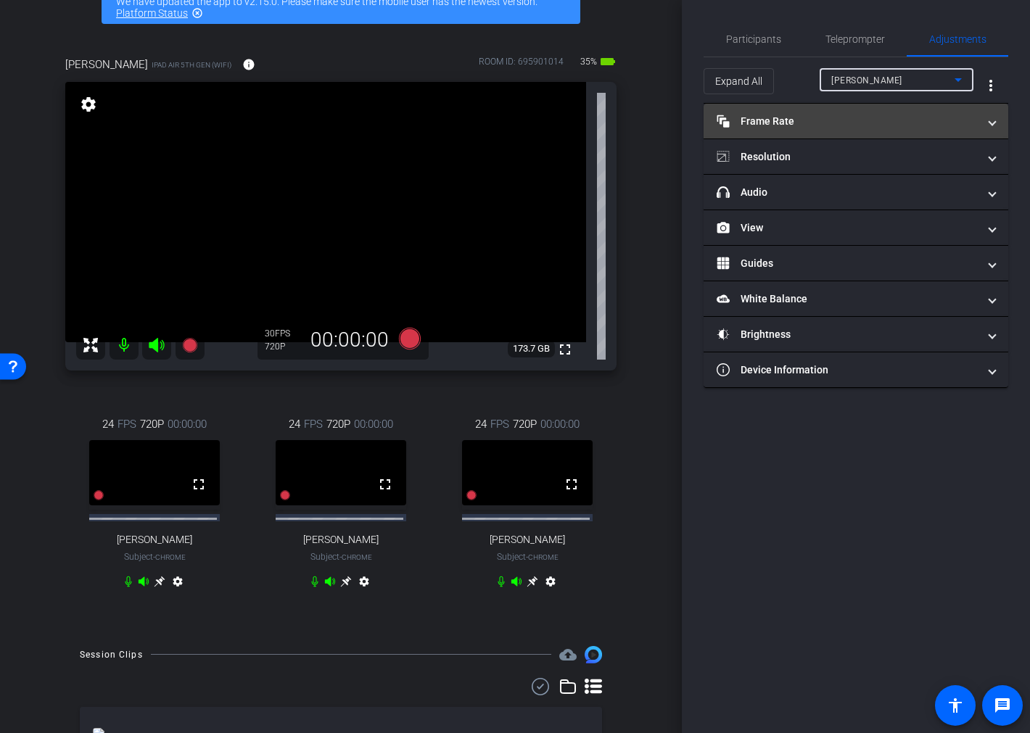
click at [869, 112] on mat-expansion-panel-header "Frame Rate Frame Rate" at bounding box center [855, 121] width 305 height 35
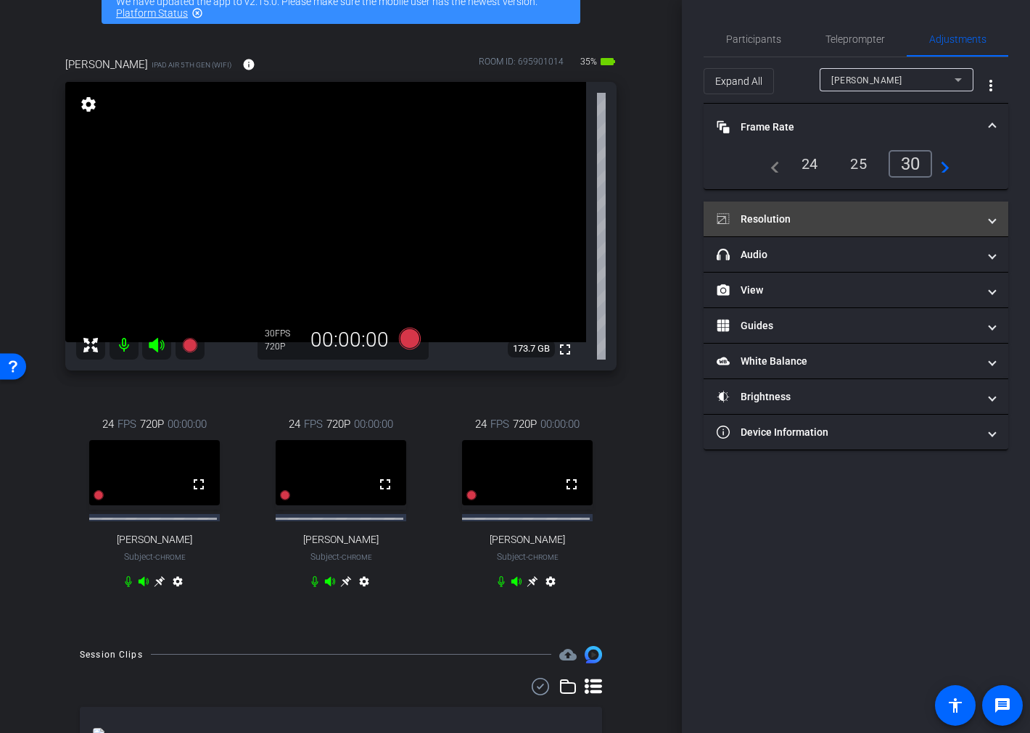
click at [843, 223] on mat-panel-title "Resolution" at bounding box center [847, 219] width 261 height 15
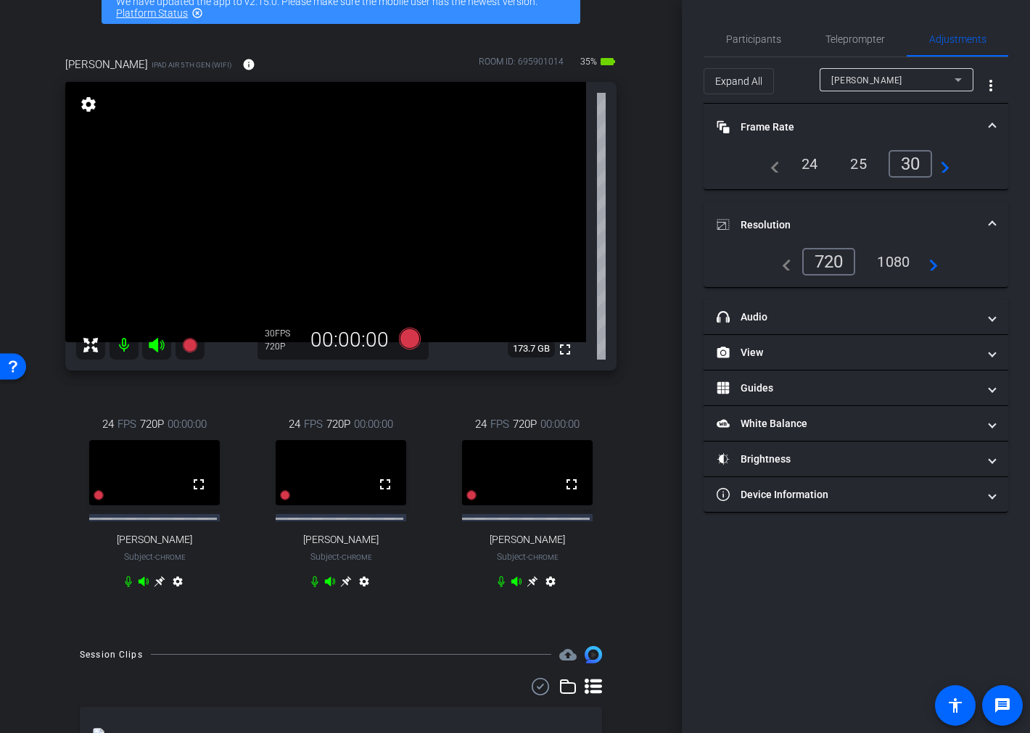
click at [929, 265] on mat-icon "navigate_next" at bounding box center [928, 261] width 17 height 17
click at [883, 261] on div "1080" at bounding box center [893, 261] width 54 height 25
click at [938, 263] on mat-icon "navigate_next" at bounding box center [929, 261] width 17 height 17
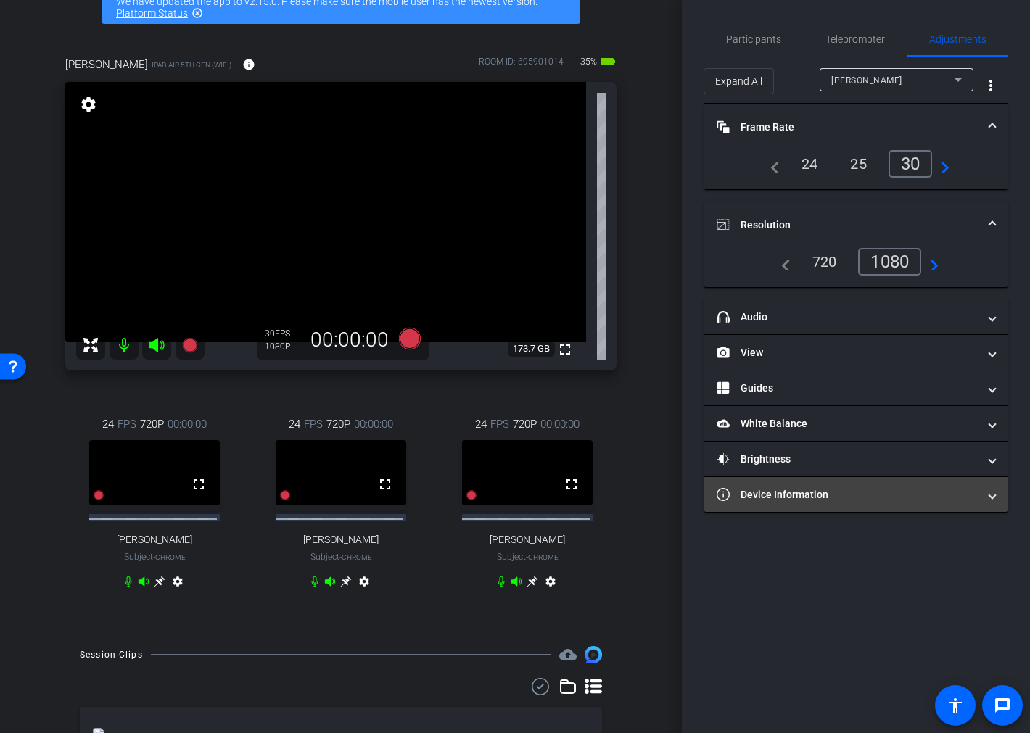
click at [967, 497] on mat-panel-title "Device Information" at bounding box center [847, 494] width 261 height 15
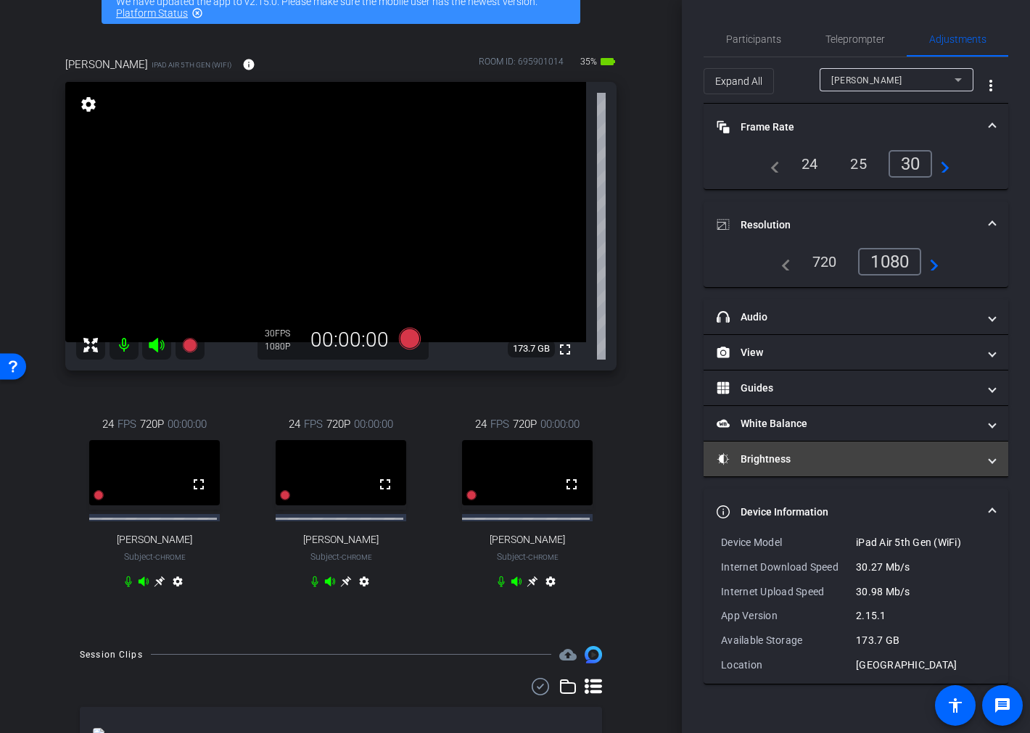
click at [979, 458] on span "Brightness" at bounding box center [853, 459] width 273 height 15
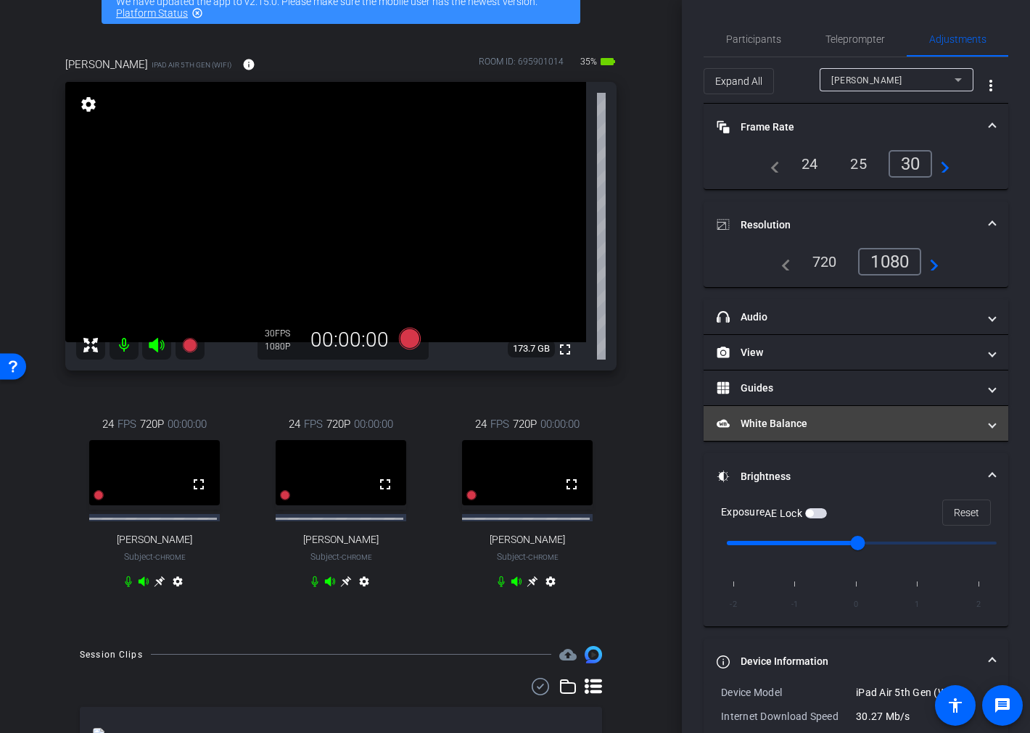
click at [967, 423] on mat-panel-title "White Balance White Balance" at bounding box center [847, 423] width 261 height 15
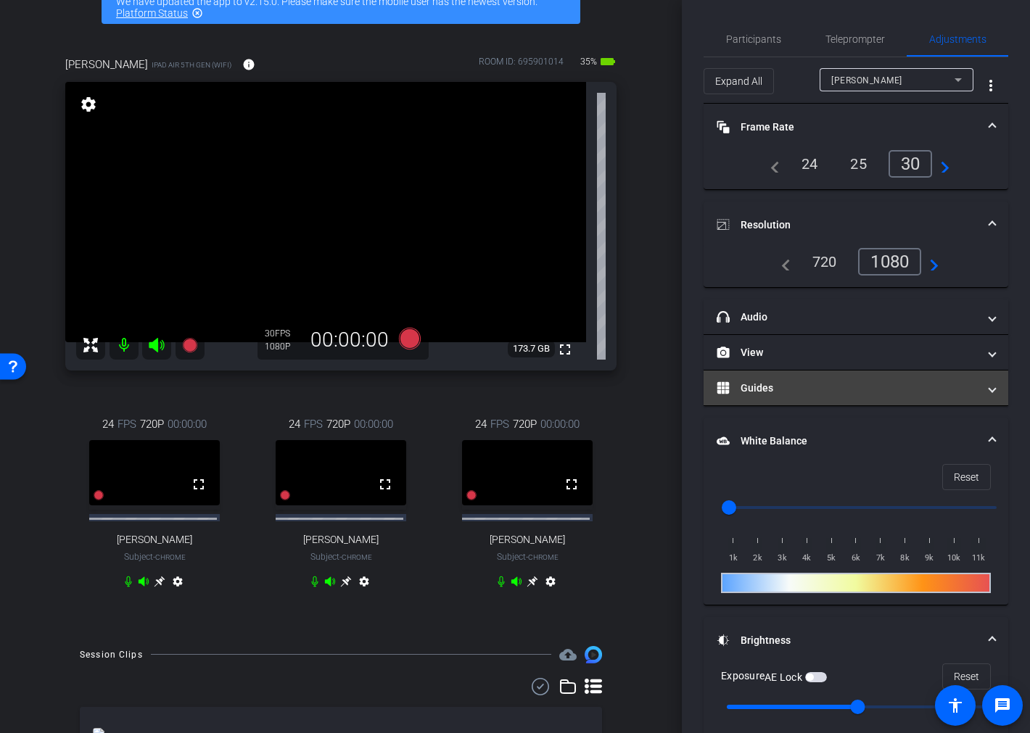
click at [896, 399] on mat-expansion-panel-header "Guides" at bounding box center [855, 388] width 305 height 35
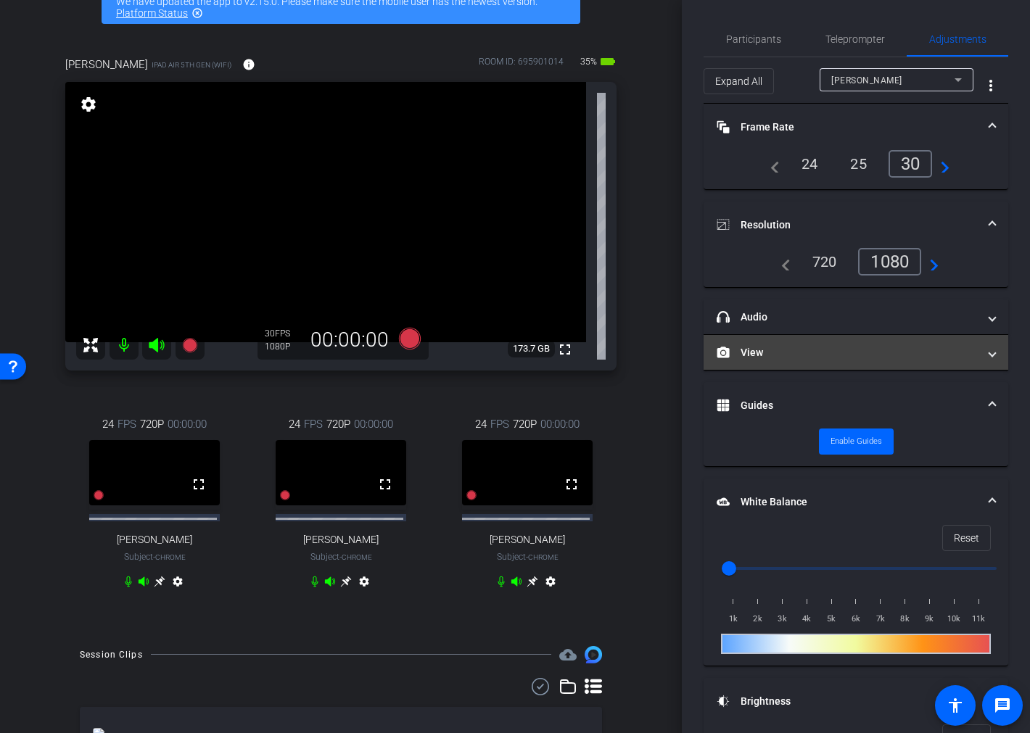
click at [859, 353] on mat-panel-title "View" at bounding box center [847, 352] width 261 height 15
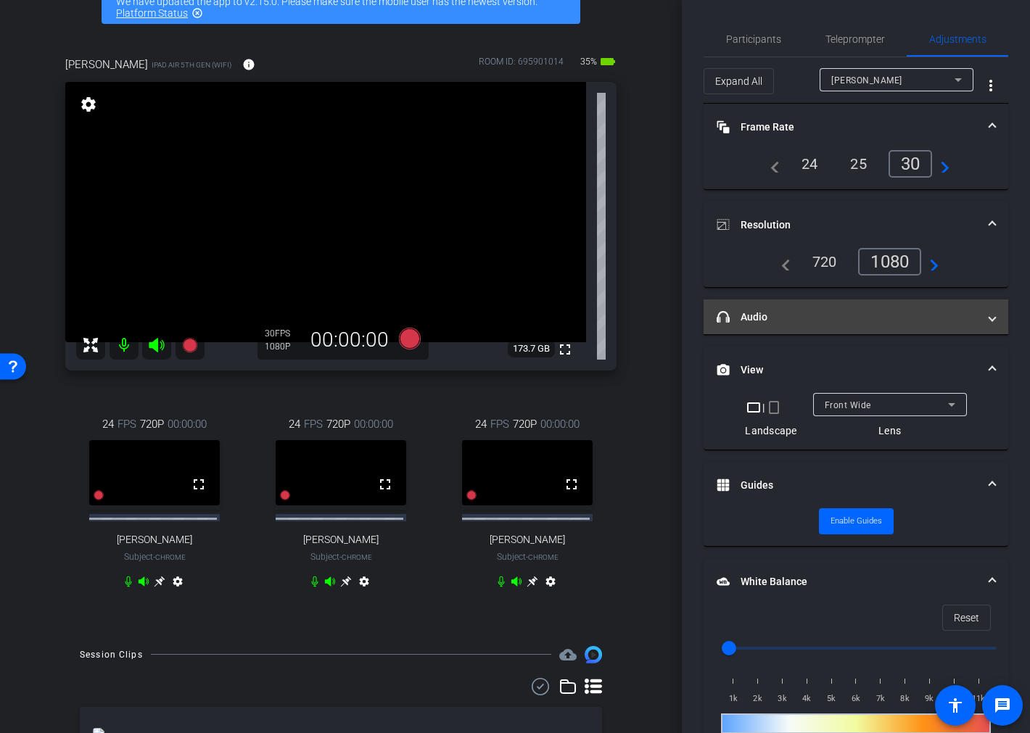
click at [828, 310] on mat-panel-title "headphone icon Audio" at bounding box center [847, 317] width 261 height 15
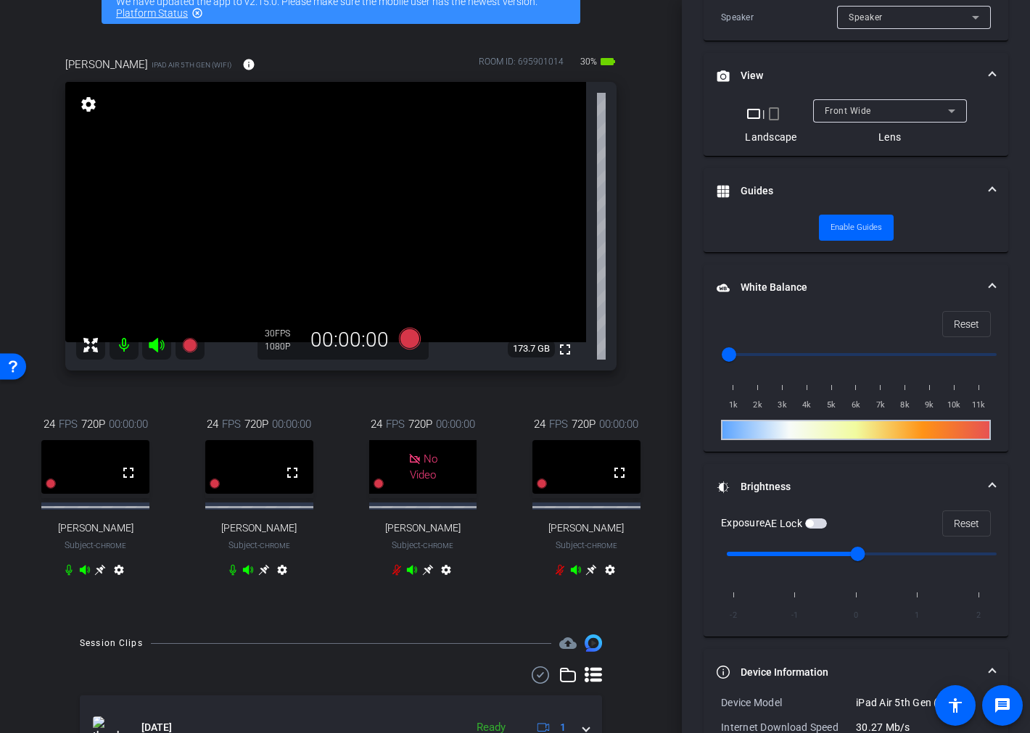
scroll to position [402, 0]
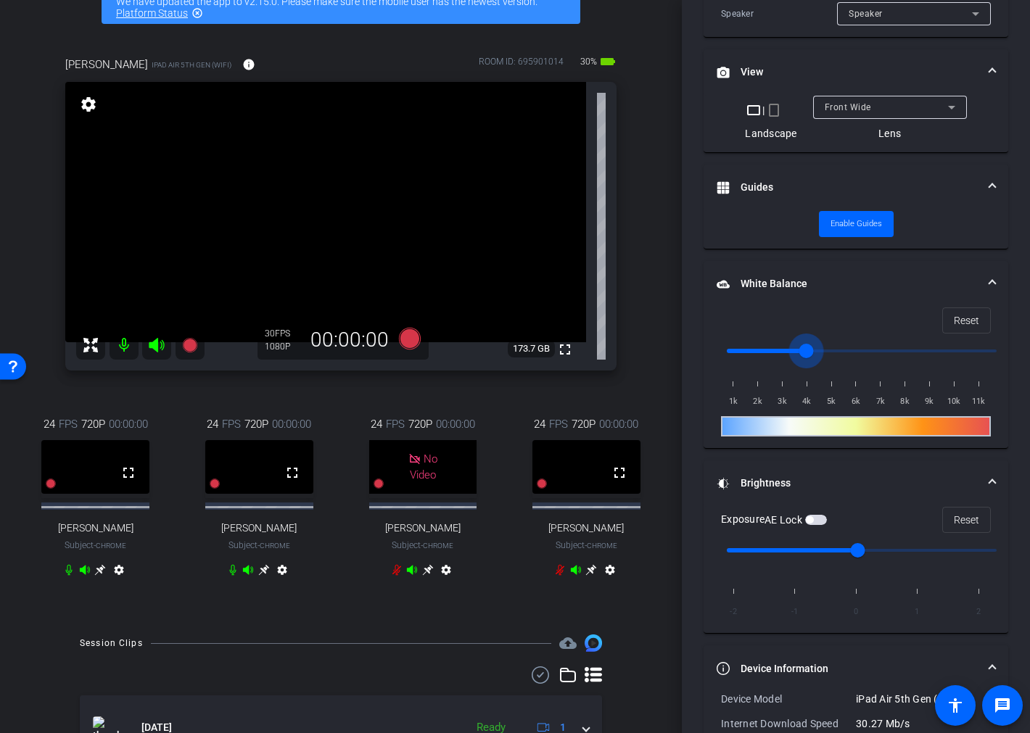
drag, startPoint x: 732, startPoint y: 349, endPoint x: 801, endPoint y: 350, distance: 68.9
click at [801, 350] on input "range" at bounding box center [861, 351] width 300 height 32
drag, startPoint x: 801, startPoint y: 345, endPoint x: 682, endPoint y: 350, distance: 118.3
click at [711, 350] on input "range" at bounding box center [861, 351] width 300 height 32
drag, startPoint x: 735, startPoint y: 349, endPoint x: 746, endPoint y: 349, distance: 10.2
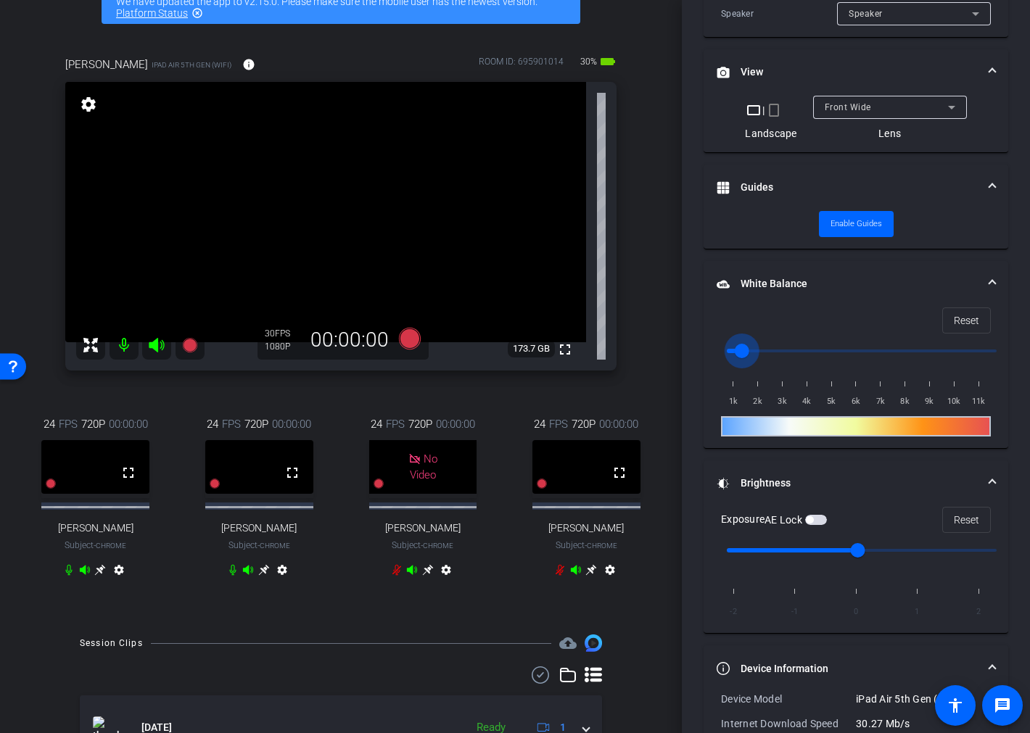
click at [746, 349] on input "range" at bounding box center [861, 351] width 300 height 32
click at [954, 315] on span "Reset" at bounding box center [966, 321] width 25 height 28
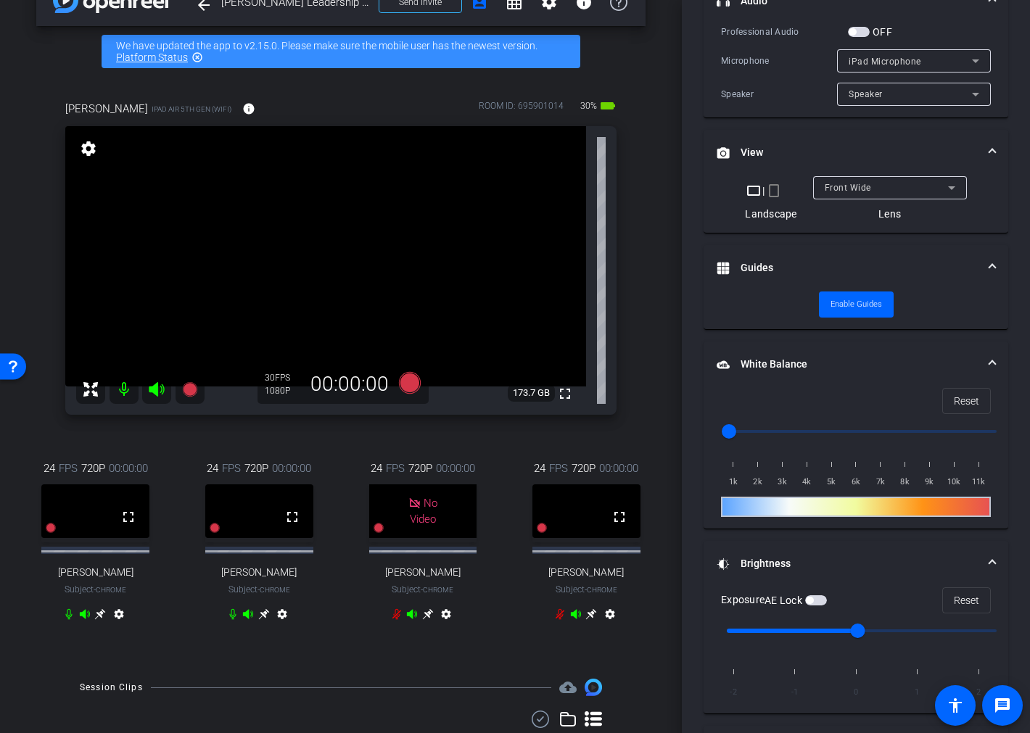
scroll to position [0, 0]
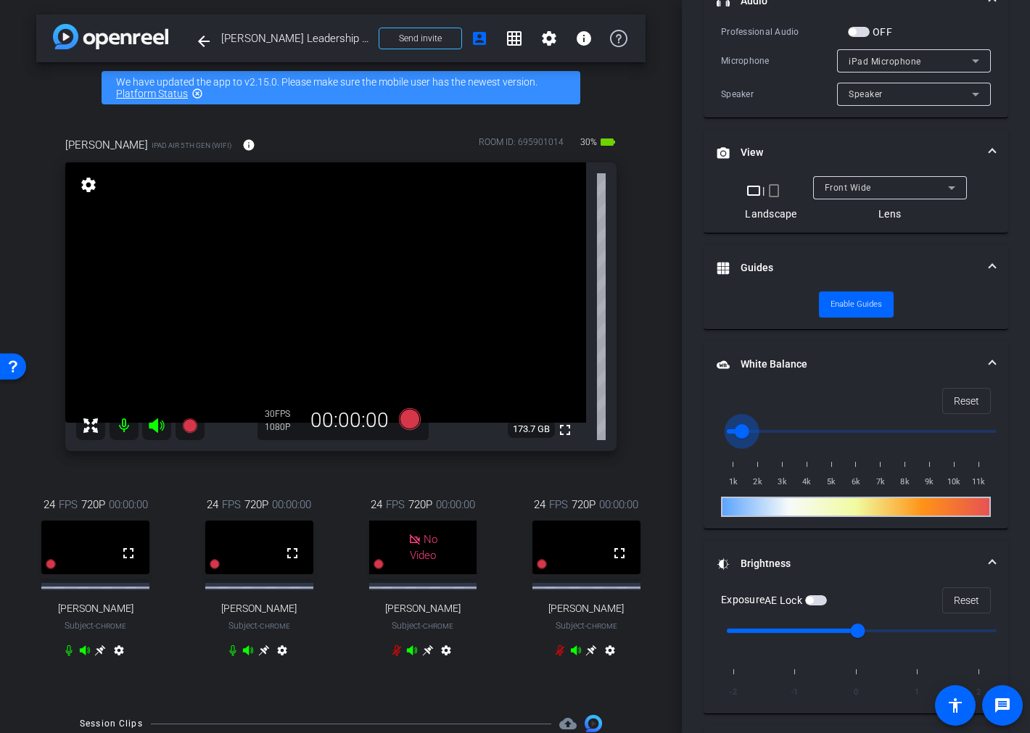
click at [736, 429] on input "range" at bounding box center [861, 432] width 300 height 32
type input "2000"
click at [748, 429] on input "range" at bounding box center [861, 432] width 300 height 32
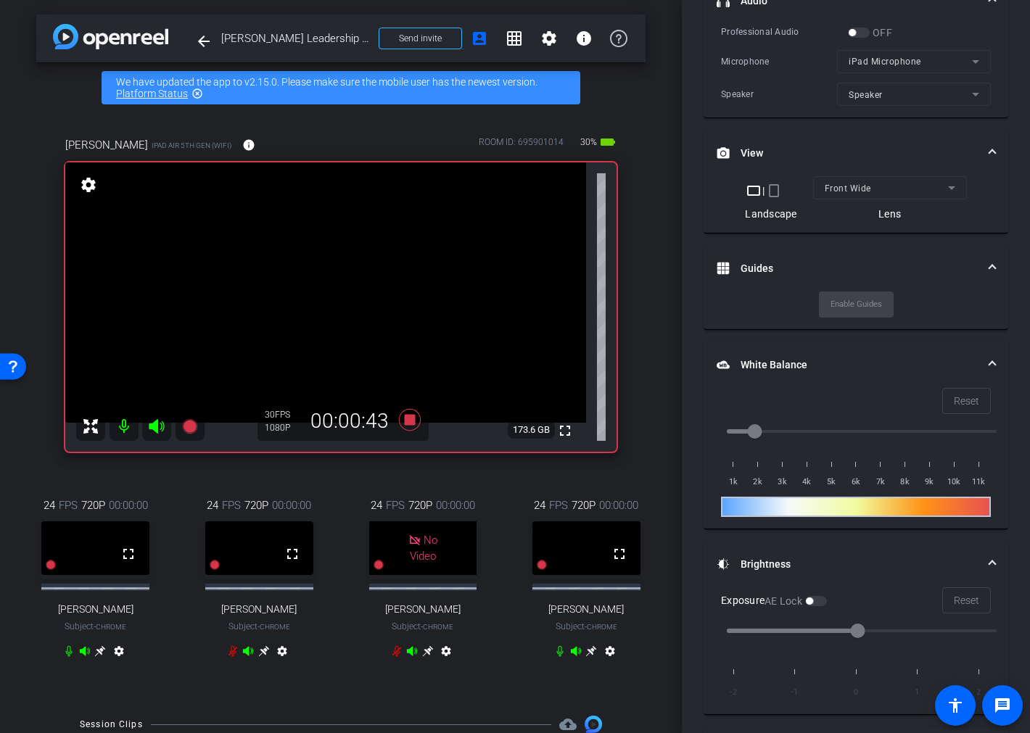
scroll to position [322, 0]
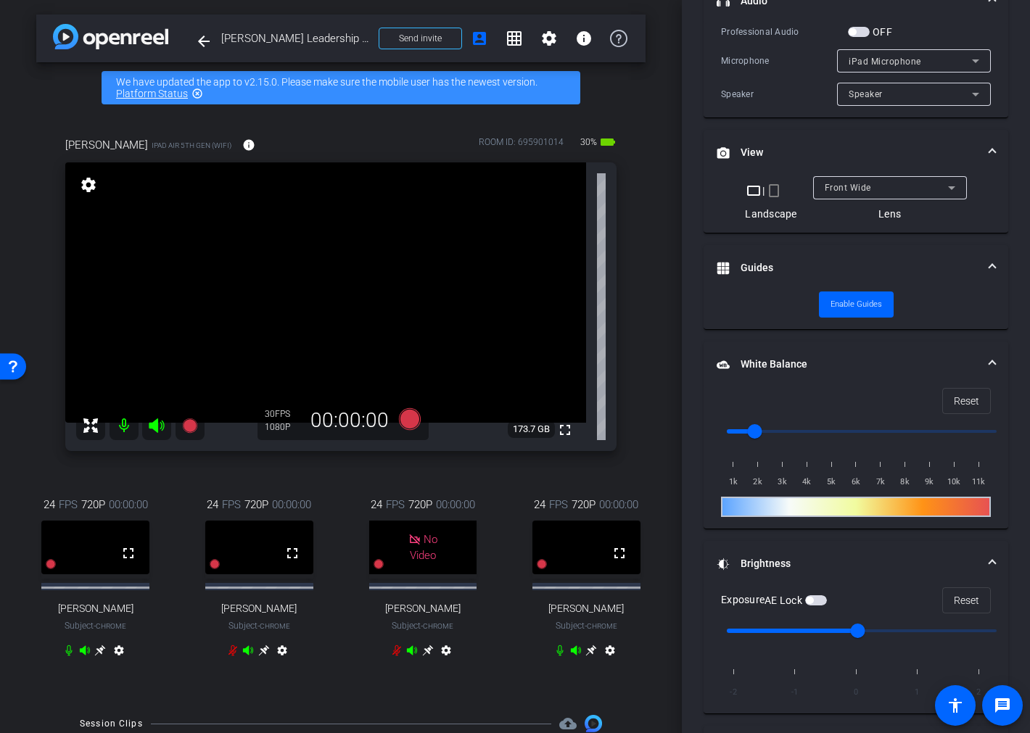
click at [648, 452] on div "arrow_back Clayton Baker Leadership Award Video Back to project Send invite acc…" at bounding box center [341, 366] width 682 height 733
click at [585, 656] on icon at bounding box center [591, 651] width 12 height 12
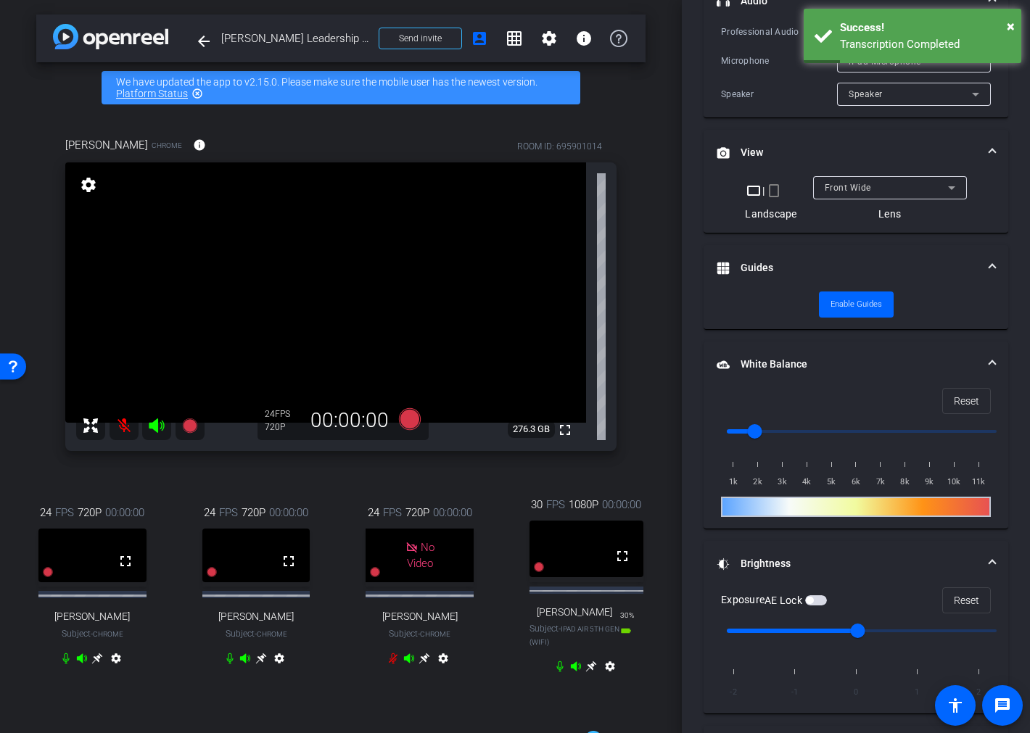
click at [586, 670] on icon at bounding box center [591, 667] width 12 height 12
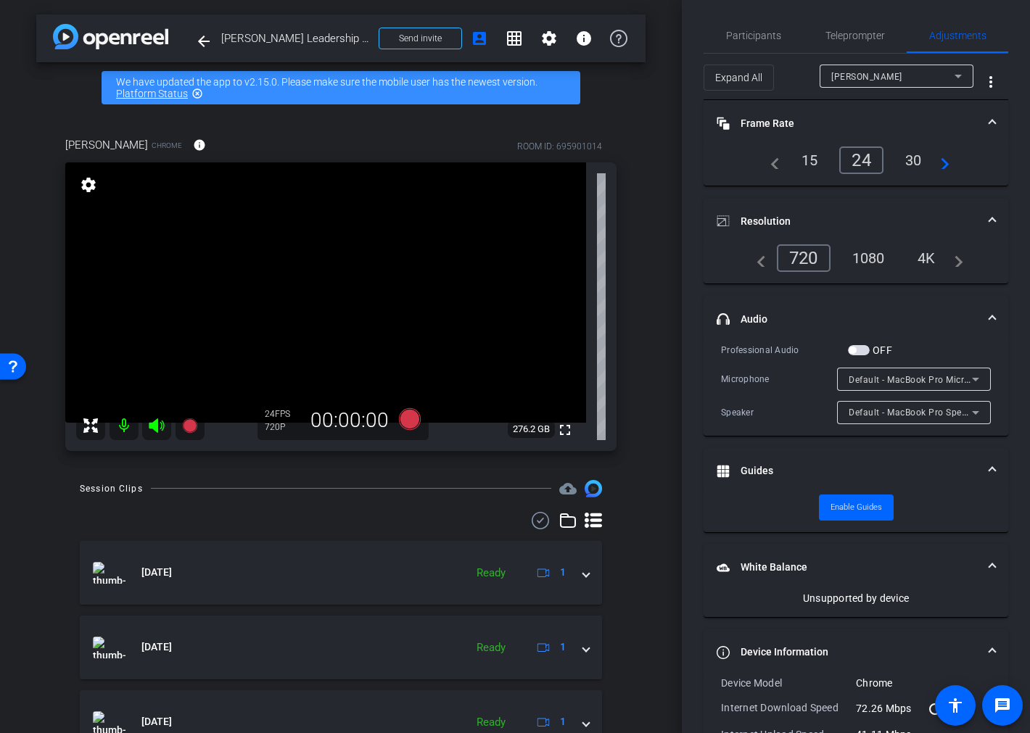
scroll to position [0, 0]
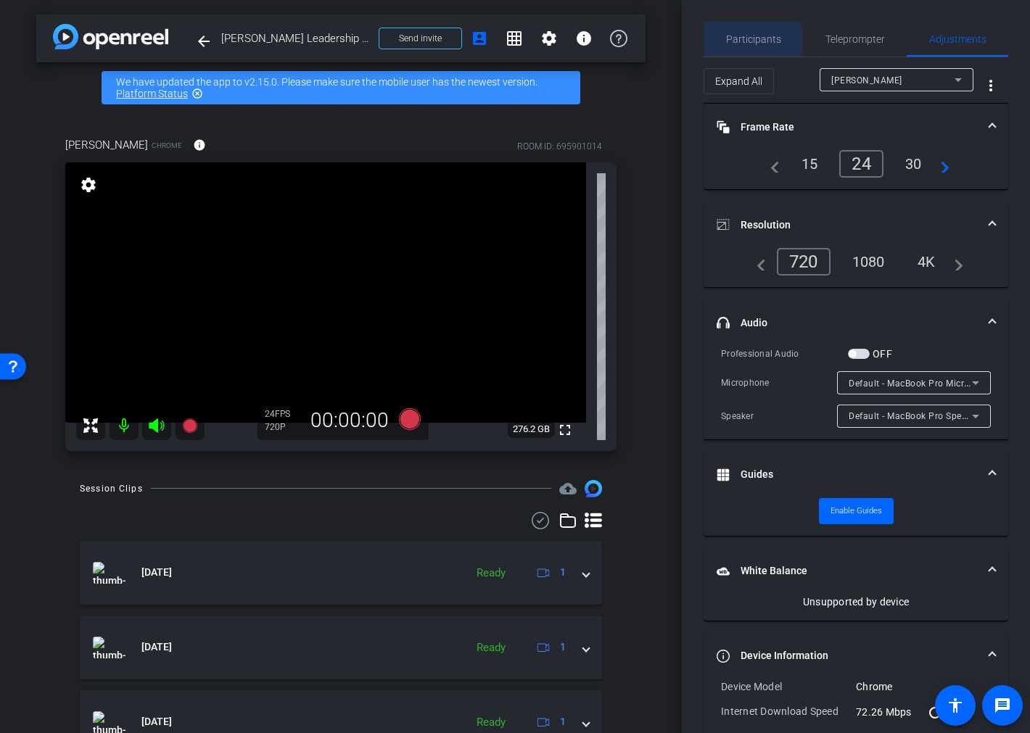
click at [751, 41] on span "Participants" at bounding box center [753, 39] width 55 height 10
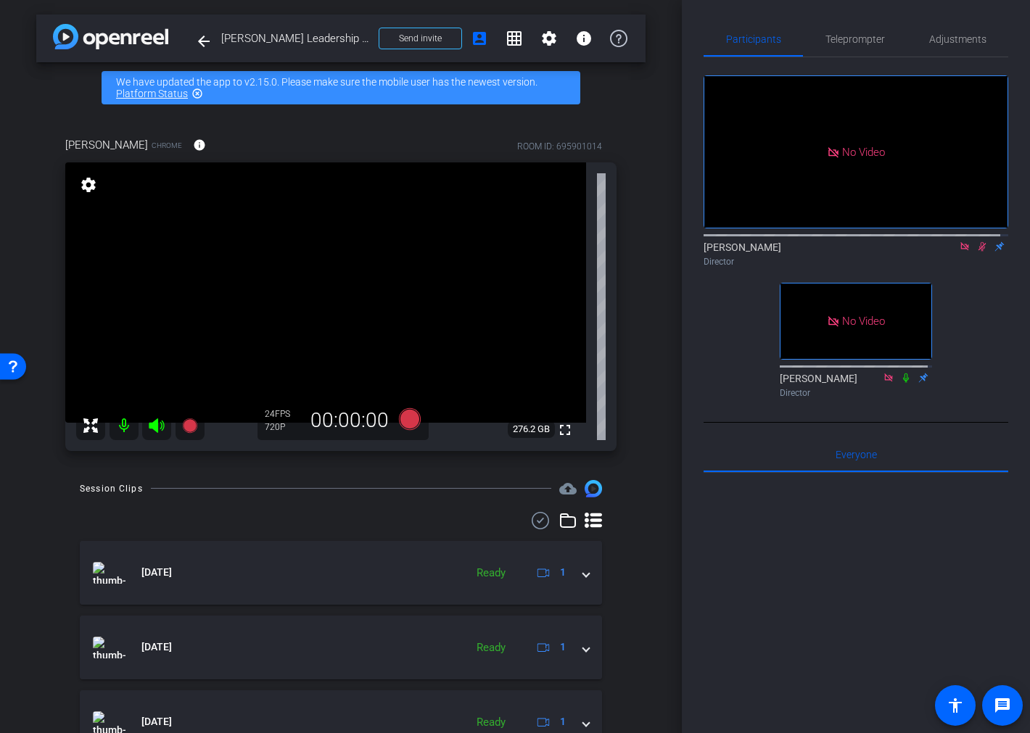
click at [978, 242] on icon at bounding box center [982, 246] width 8 height 9
click at [202, 41] on mat-icon "arrow_back" at bounding box center [203, 41] width 17 height 17
